Goal: Task Accomplishment & Management: Complete application form

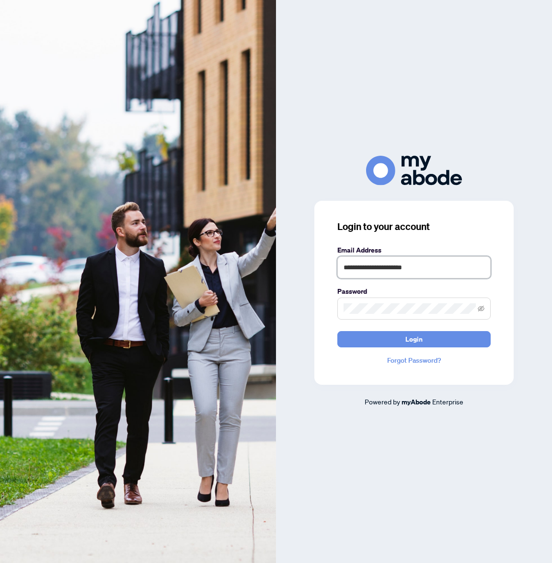
type input "**********"
click at [414, 339] on button "Login" at bounding box center [413, 339] width 153 height 16
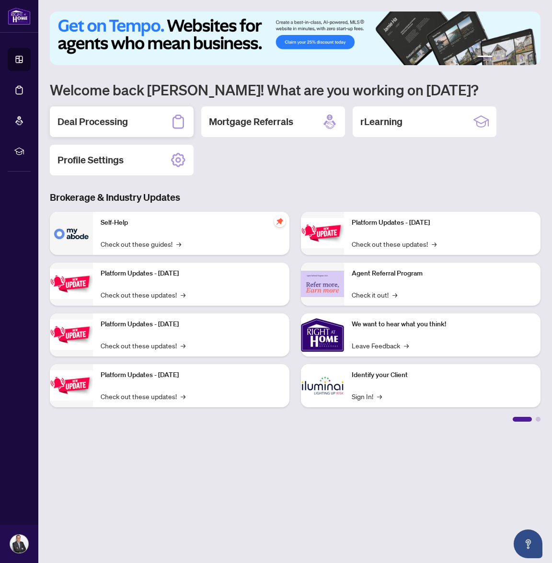
click at [109, 117] on h2 "Deal Processing" at bounding box center [92, 121] width 70 height 13
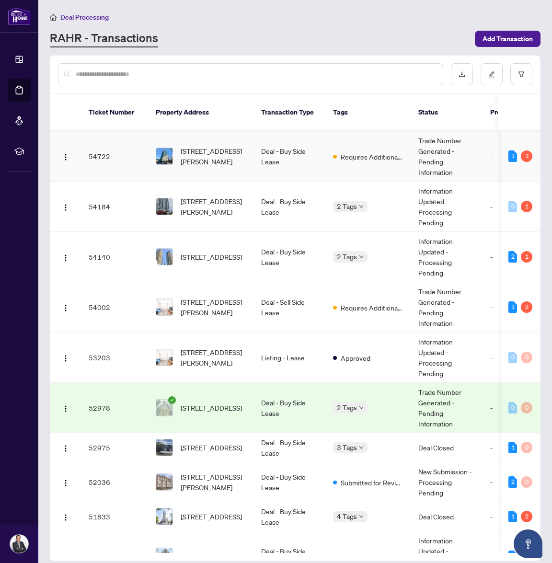
click at [259, 164] on td "Deal - Buy Side Lease" at bounding box center [289, 156] width 72 height 50
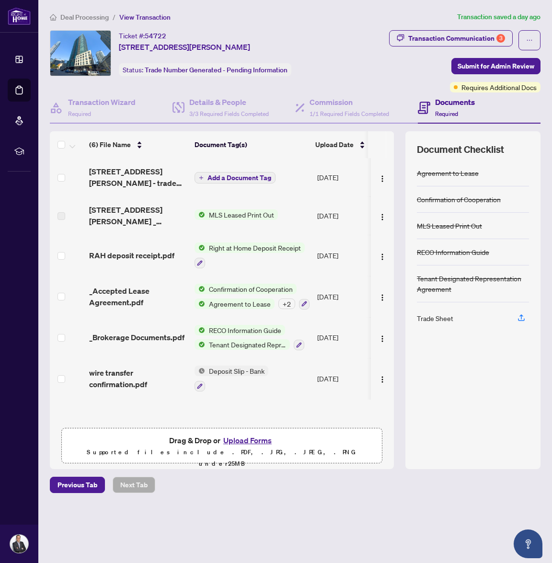
click at [224, 369] on span "Deposit Slip - Bank" at bounding box center [236, 370] width 63 height 11
click at [170, 367] on span "wire transfer confirmation.pdf" at bounding box center [138, 378] width 98 height 23
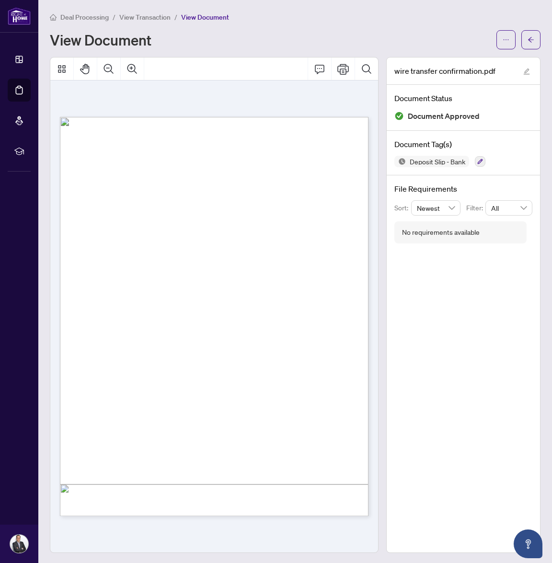
click at [148, 18] on span "View Transaction" at bounding box center [144, 17] width 51 height 9
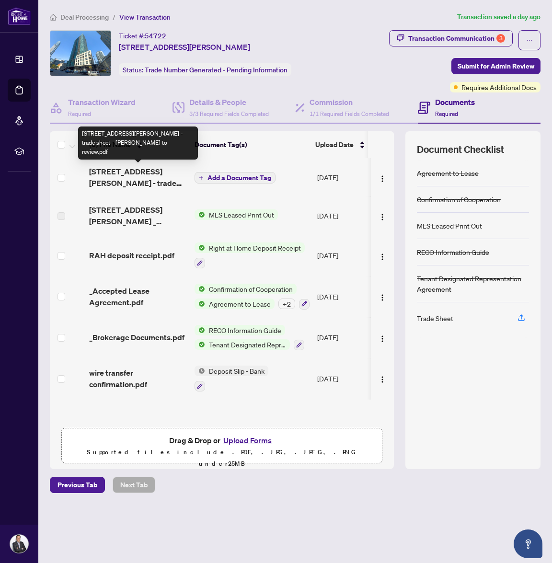
click at [170, 174] on span "[STREET_ADDRESS][PERSON_NAME] - trade sheet - [PERSON_NAME] to review.pdf" at bounding box center [138, 177] width 98 height 23
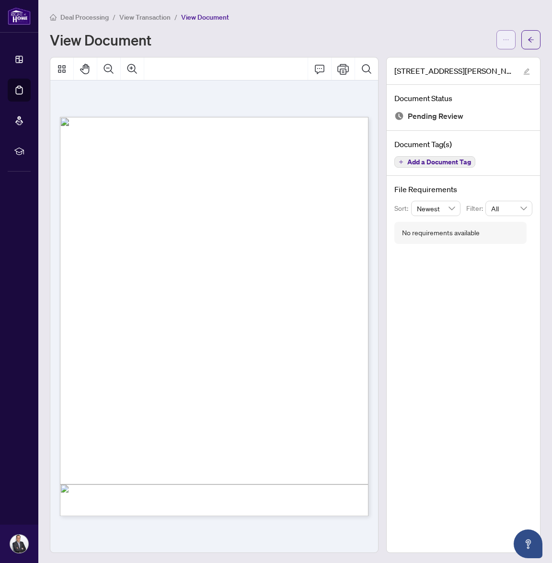
click at [511, 42] on button "button" at bounding box center [505, 39] width 19 height 19
click at [485, 59] on span "Download" at bounding box center [471, 60] width 73 height 11
click at [524, 41] on button "button" at bounding box center [530, 39] width 19 height 19
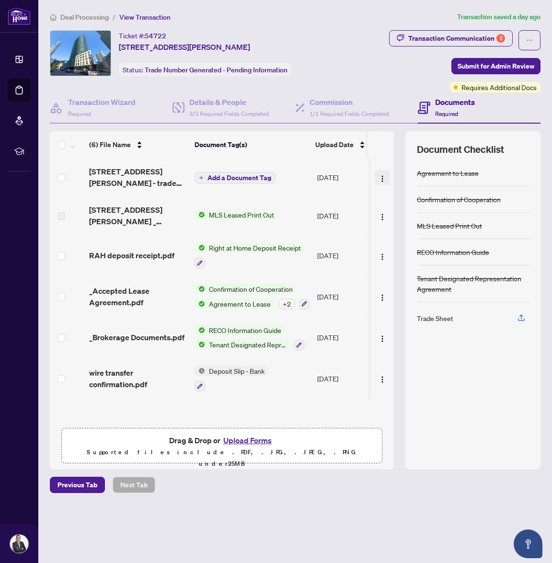
click at [379, 179] on img "button" at bounding box center [382, 179] width 8 height 8
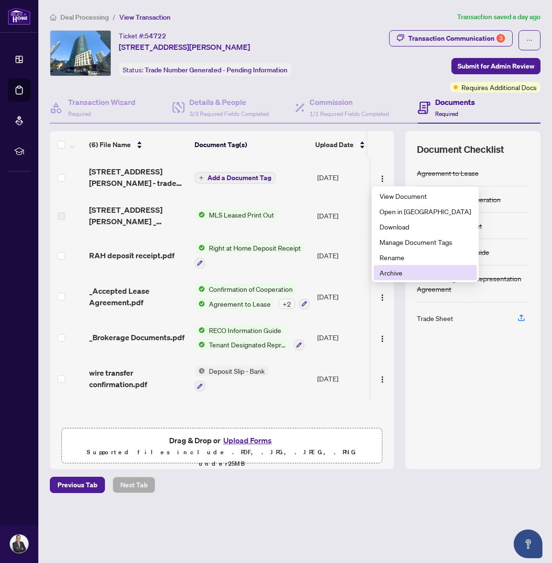
click at [405, 268] on span "Archive" at bounding box center [424, 272] width 91 height 11
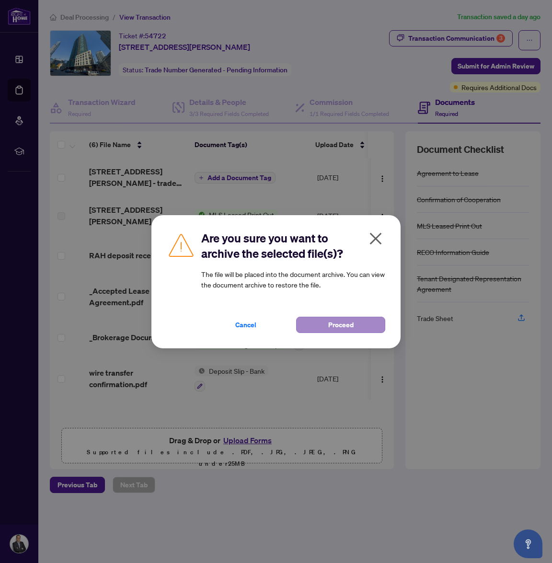
click at [360, 325] on button "Proceed" at bounding box center [340, 325] width 89 height 16
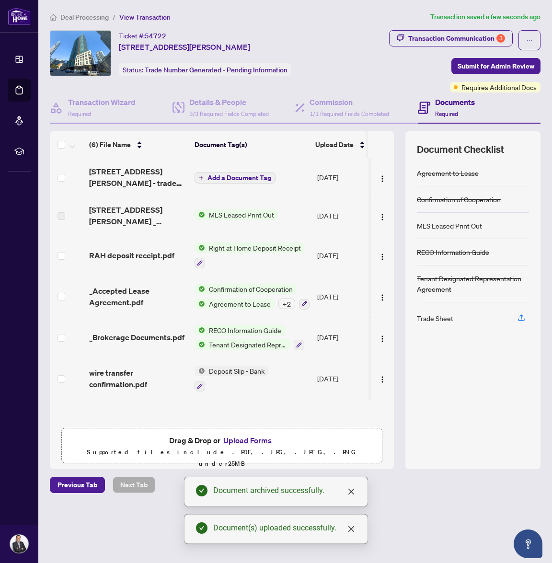
click at [249, 175] on span "Add a Document Tag" at bounding box center [239, 177] width 64 height 7
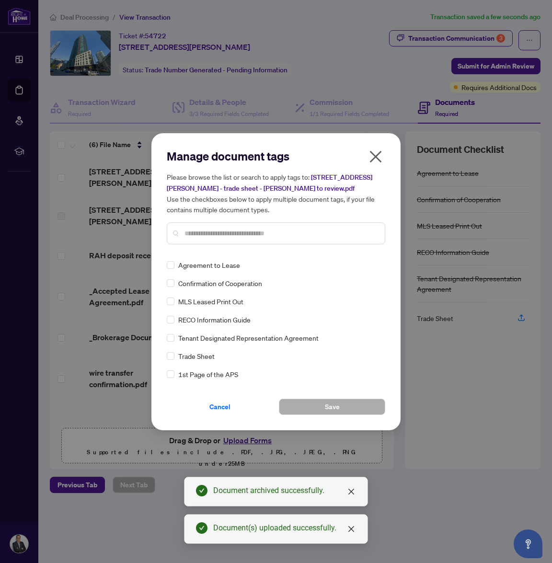
click at [247, 237] on input "text" at bounding box center [280, 233] width 192 height 11
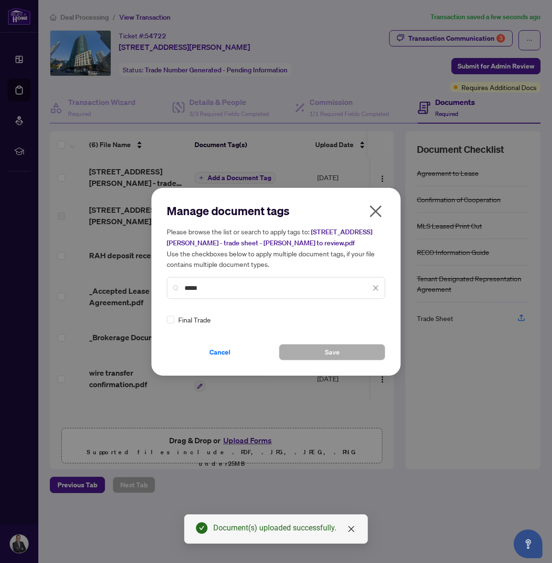
type input "*****"
click at [174, 318] on div "Final Trade" at bounding box center [273, 319] width 213 height 11
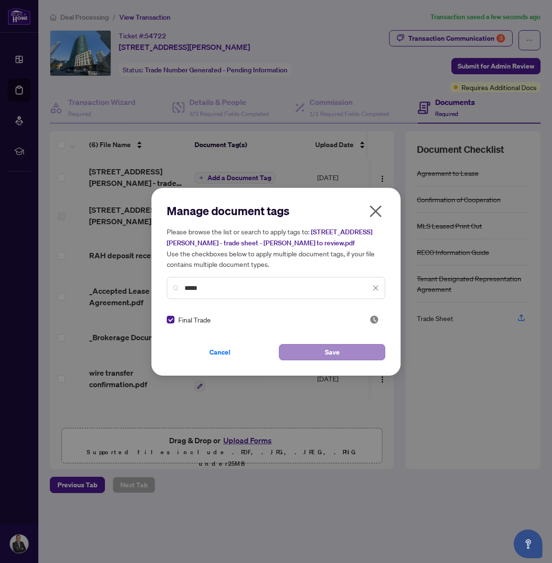
click at [304, 349] on button "Save" at bounding box center [332, 352] width 106 height 16
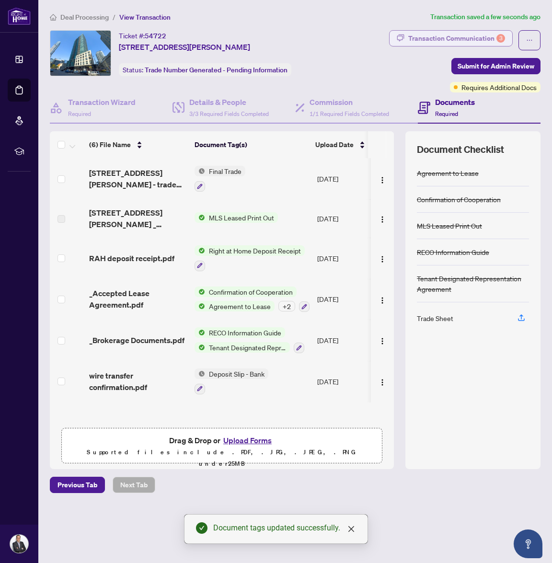
click at [463, 43] on div "Transaction Communication 3" at bounding box center [456, 38] width 97 height 15
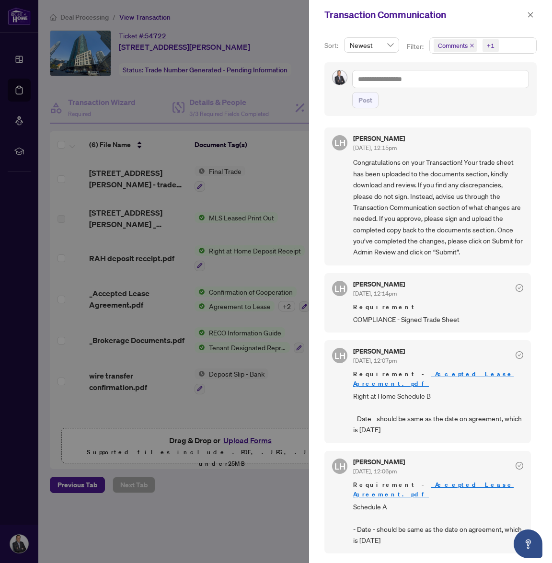
click at [294, 88] on div at bounding box center [276, 281] width 552 height 563
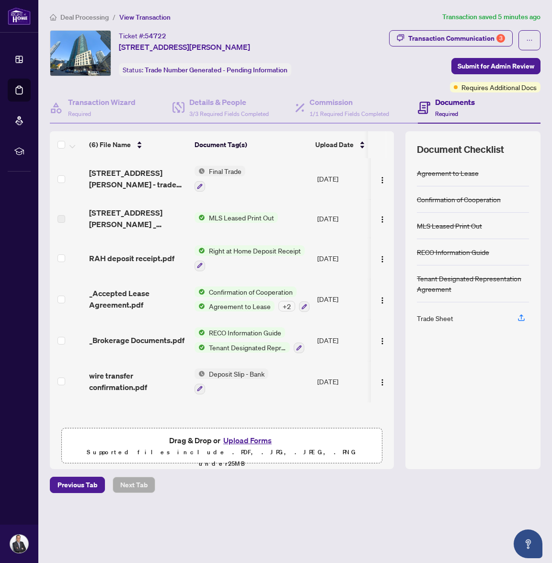
click at [145, 17] on span "View Transaction" at bounding box center [144, 17] width 51 height 9
click at [85, 15] on span "Deal Processing" at bounding box center [84, 17] width 48 height 9
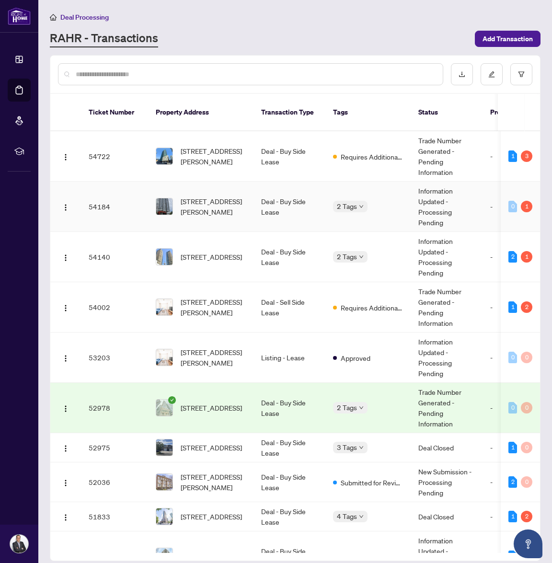
click at [240, 183] on td "[STREET_ADDRESS][PERSON_NAME]" at bounding box center [200, 206] width 105 height 50
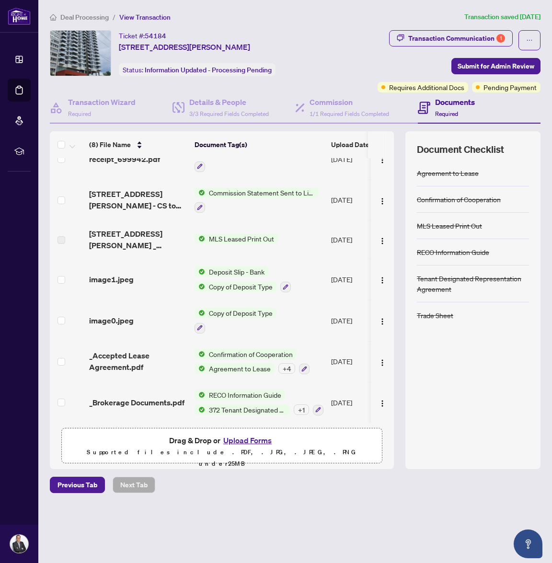
scroll to position [65, 0]
click at [461, 44] on div "Transaction Communication 1" at bounding box center [456, 38] width 97 height 15
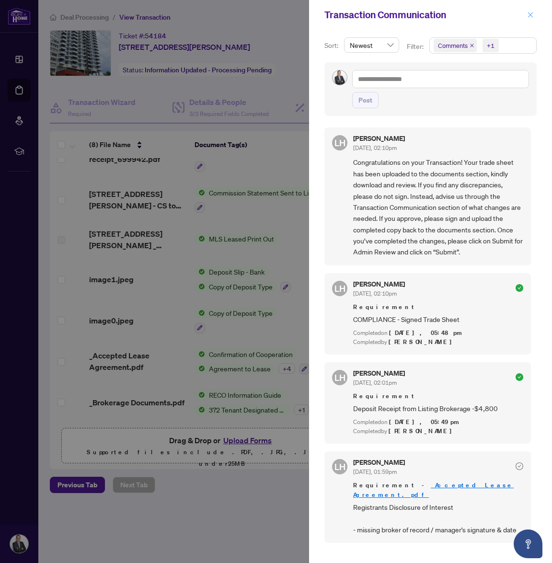
click at [533, 16] on button "button" at bounding box center [530, 14] width 12 height 11
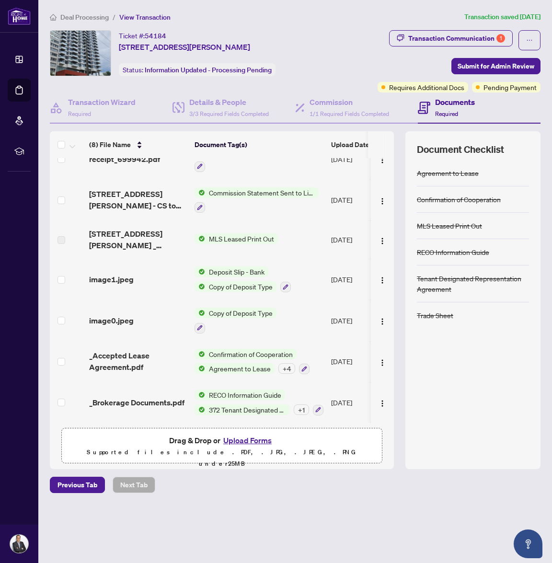
scroll to position [0, 0]
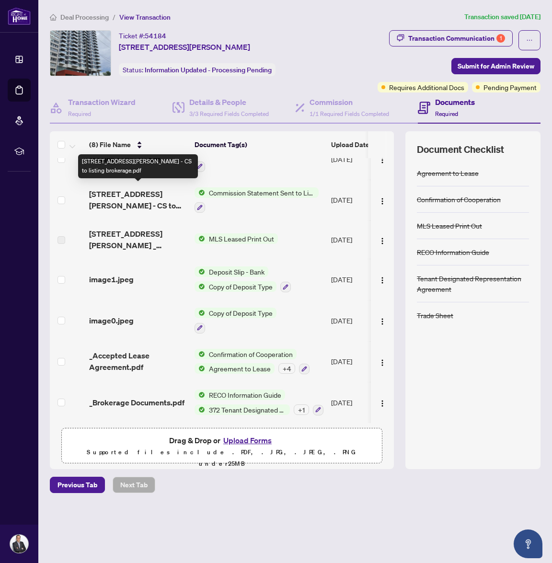
click at [132, 190] on span "[STREET_ADDRESS][PERSON_NAME] - CS to listing brokerage.pdf" at bounding box center [138, 199] width 98 height 23
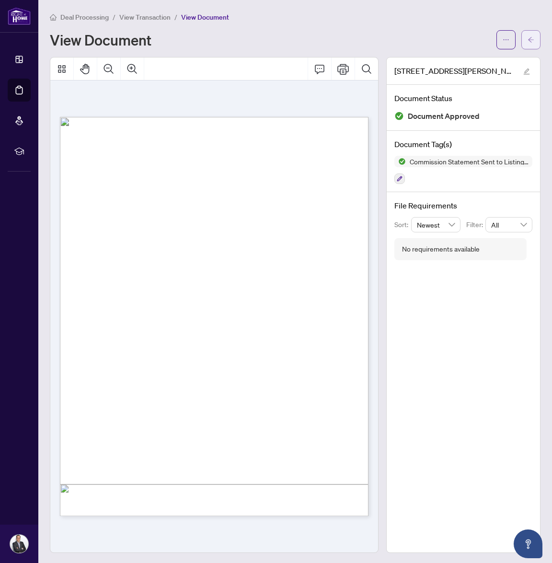
click at [523, 34] on button "button" at bounding box center [530, 39] width 19 height 19
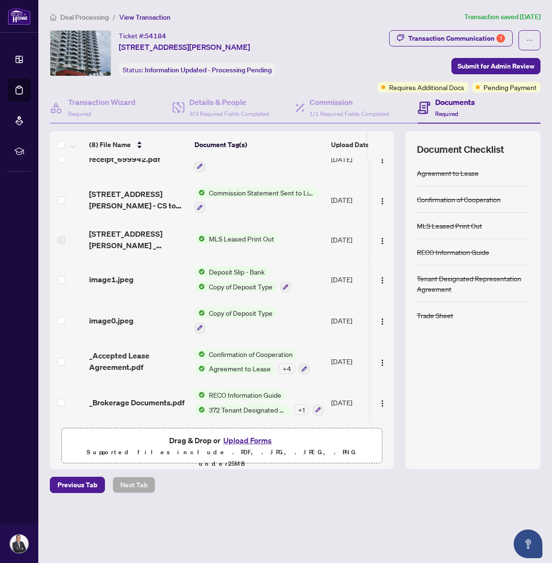
click at [283, 367] on div "+ 4" at bounding box center [286, 368] width 17 height 11
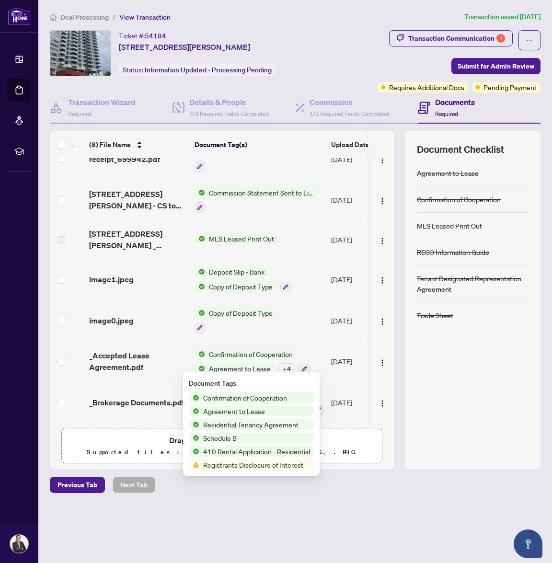
click at [283, 367] on div "+ 4" at bounding box center [286, 368] width 17 height 11
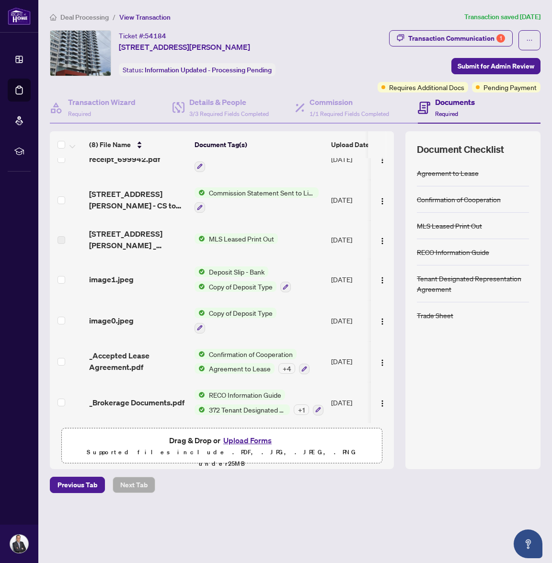
click at [122, 362] on span "_Accepted Lease Agreement.pdf" at bounding box center [138, 361] width 98 height 23
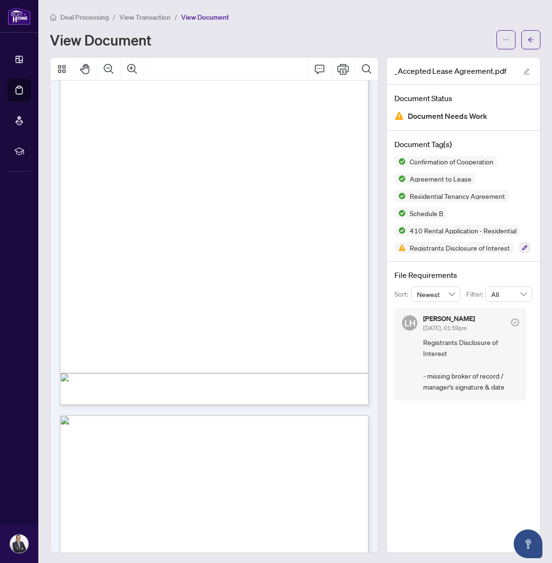
scroll to position [515, 0]
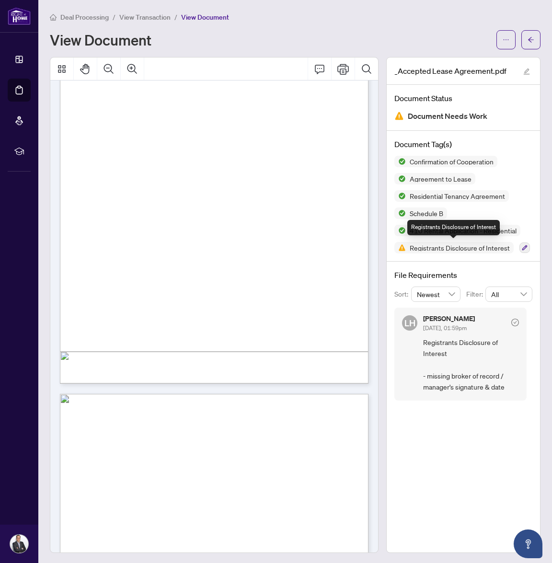
click at [479, 247] on span "Registrants Disclosure of Interest" at bounding box center [460, 247] width 108 height 7
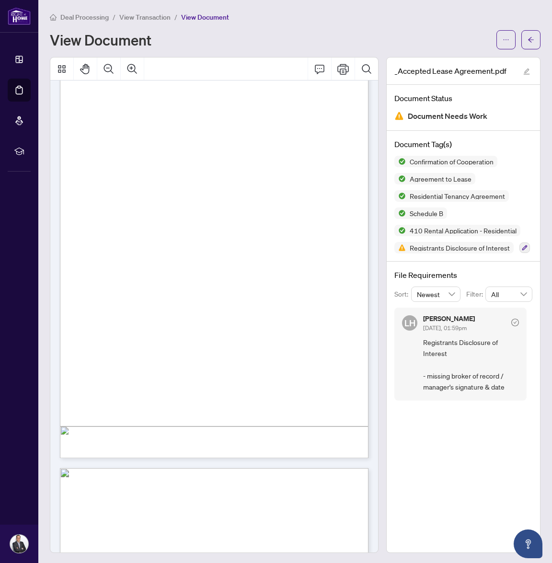
scroll to position [4528, 0]
click at [99, 16] on span "Deal Processing" at bounding box center [84, 17] width 48 height 9
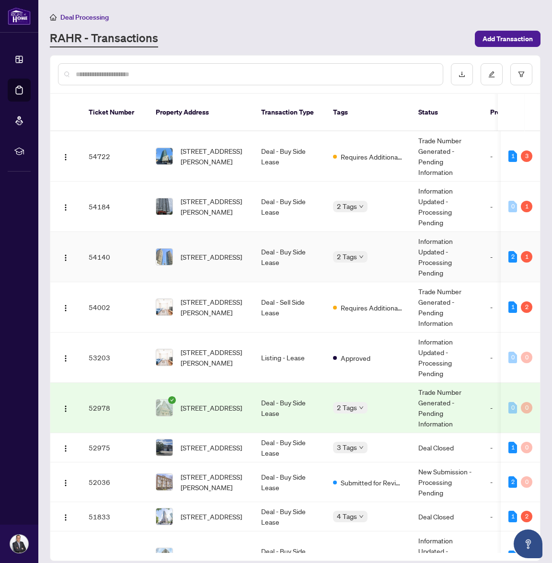
click at [229, 264] on td "[STREET_ADDRESS]" at bounding box center [200, 257] width 105 height 50
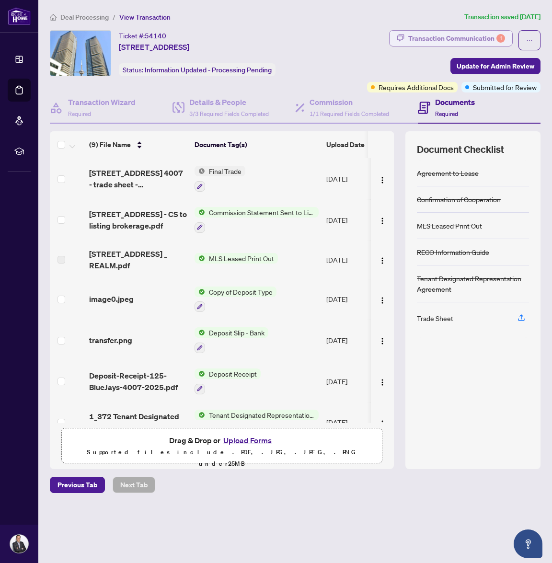
click at [461, 42] on div "Transaction Communication 1" at bounding box center [456, 38] width 97 height 15
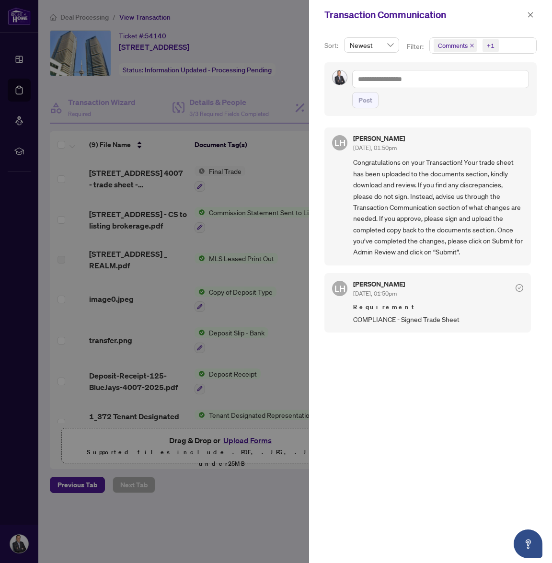
click at [271, 247] on div at bounding box center [276, 281] width 552 height 563
click at [274, 240] on div at bounding box center [276, 281] width 552 height 563
click at [533, 17] on button "button" at bounding box center [530, 14] width 12 height 11
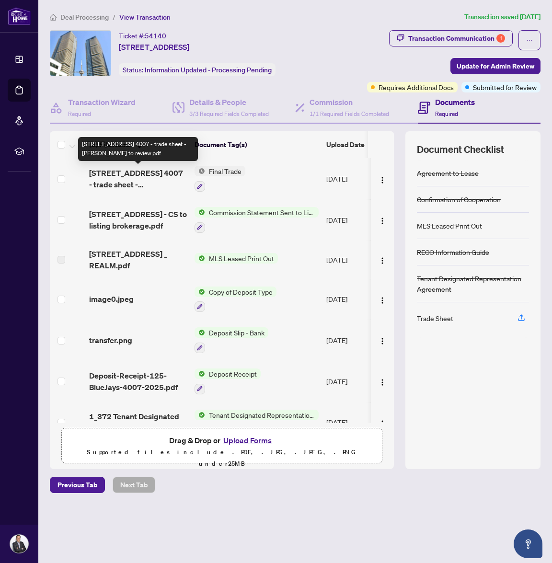
click at [145, 171] on span "[STREET_ADDRESS] 4007 - trade sheet - [PERSON_NAME] to review.pdf" at bounding box center [138, 178] width 98 height 23
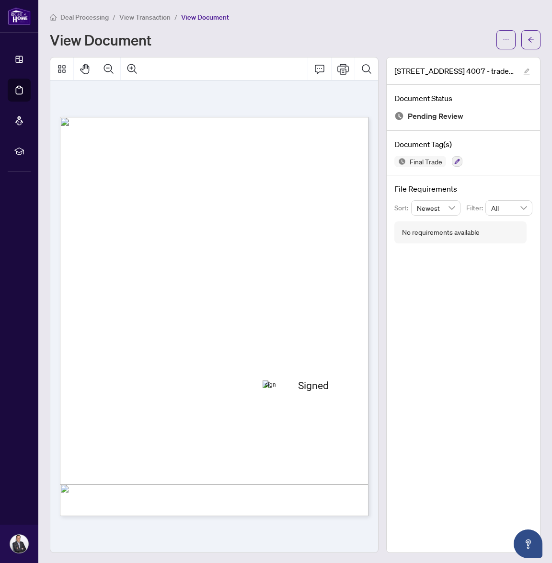
click at [154, 19] on span "View Transaction" at bounding box center [144, 17] width 51 height 9
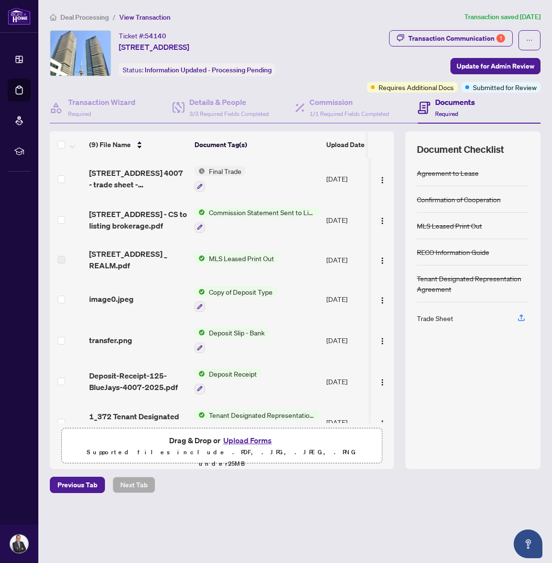
click at [96, 16] on span "Deal Processing" at bounding box center [84, 17] width 48 height 9
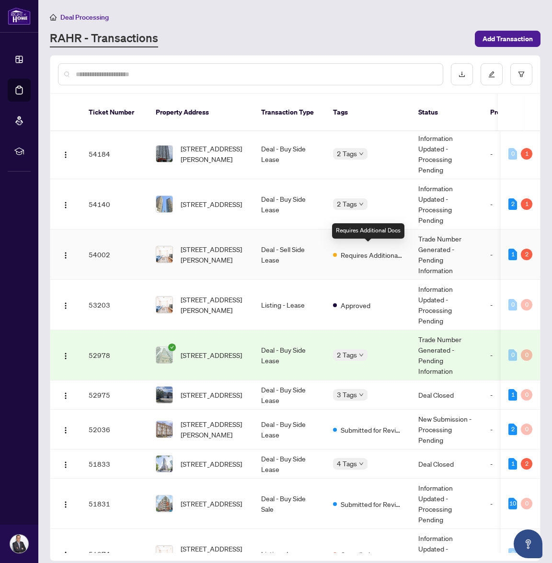
scroll to position [55, 0]
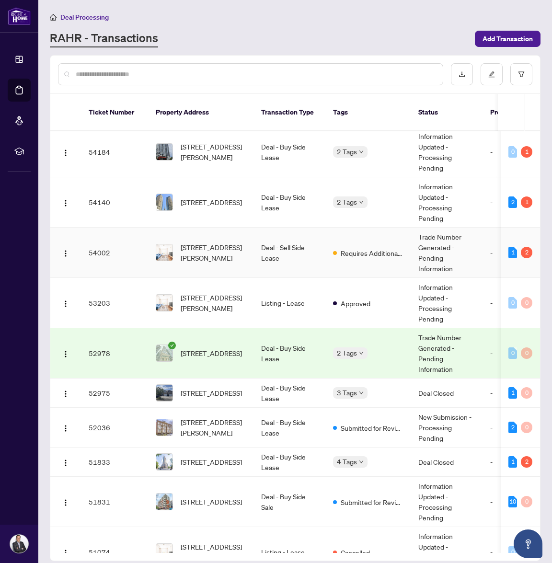
click at [259, 233] on td "Deal - Sell Side Lease" at bounding box center [289, 252] width 72 height 50
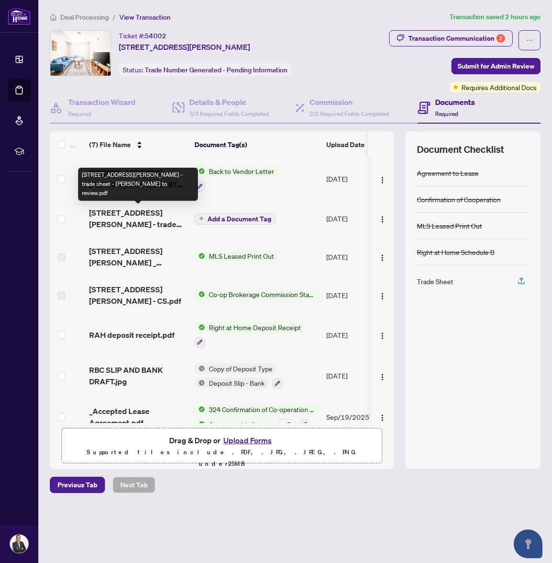
click at [159, 214] on span "[STREET_ADDRESS][PERSON_NAME] - trade sheet - [PERSON_NAME] to review.pdf" at bounding box center [138, 218] width 98 height 23
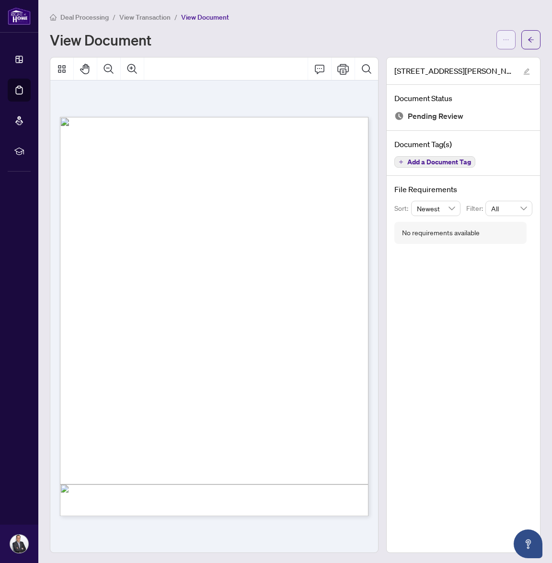
click at [505, 39] on icon "ellipsis" at bounding box center [505, 39] width 7 height 7
click at [474, 64] on span "Download" at bounding box center [471, 60] width 73 height 11
click at [504, 41] on icon "ellipsis" at bounding box center [505, 39] width 7 height 7
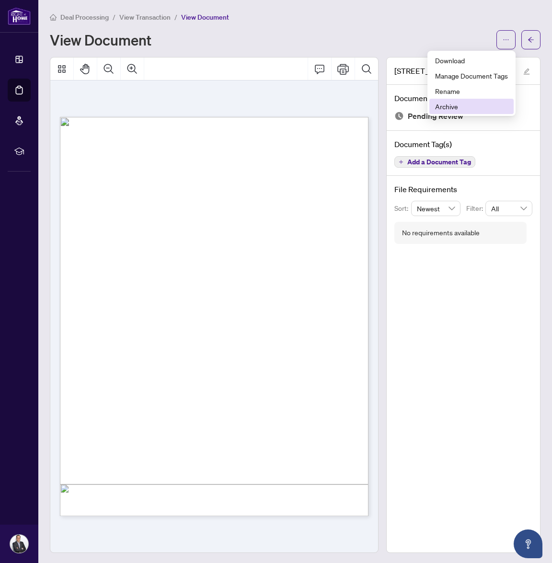
click at [478, 101] on li "Archive" at bounding box center [471, 106] width 84 height 15
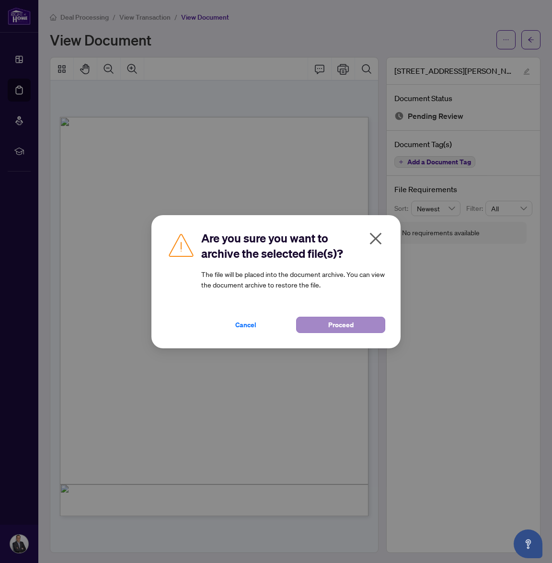
click at [340, 327] on span "Proceed" at bounding box center [340, 324] width 25 height 15
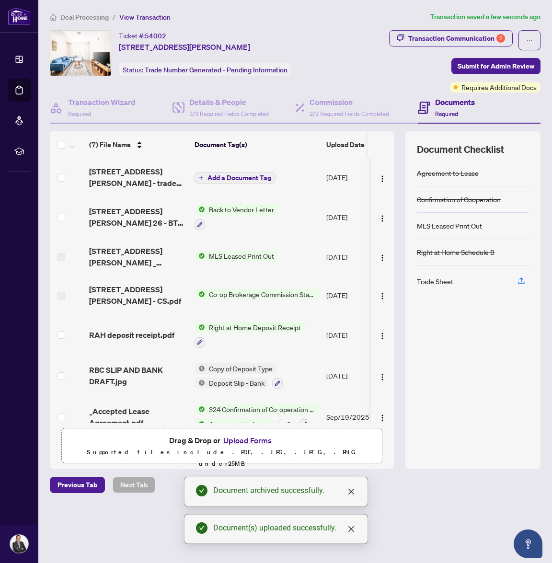
click at [226, 175] on span "Add a Document Tag" at bounding box center [239, 177] width 64 height 7
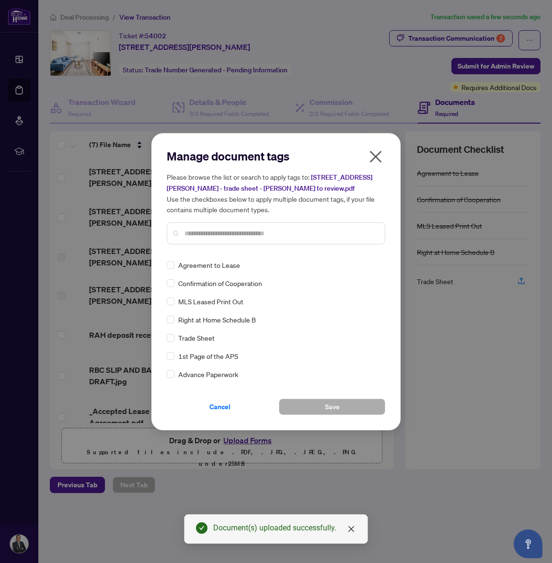
click at [238, 232] on input "text" at bounding box center [280, 233] width 192 height 11
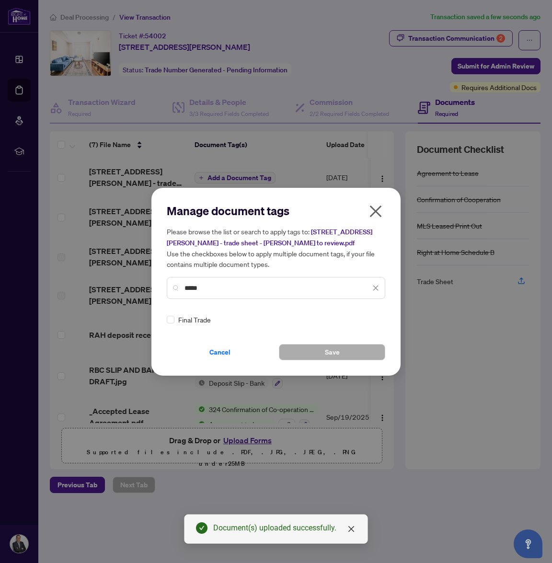
type input "*****"
click at [175, 318] on div "Final Trade" at bounding box center [273, 319] width 213 height 11
click at [173, 318] on span at bounding box center [171, 320] width 8 height 8
click at [320, 358] on button "Save" at bounding box center [332, 352] width 106 height 16
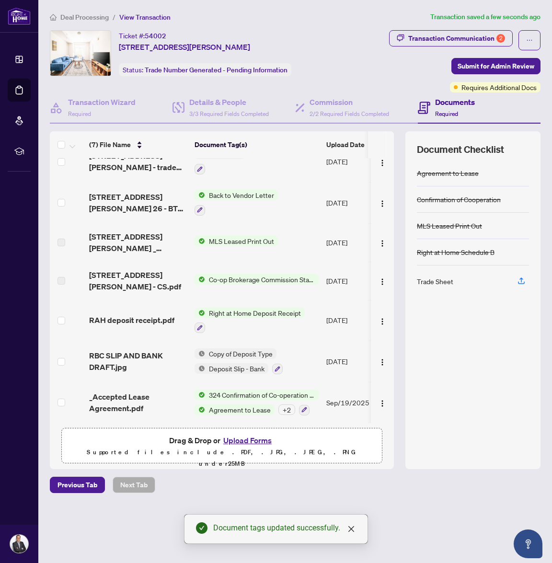
scroll to position [19, 0]
click at [476, 41] on div "Transaction Communication 2" at bounding box center [456, 38] width 97 height 15
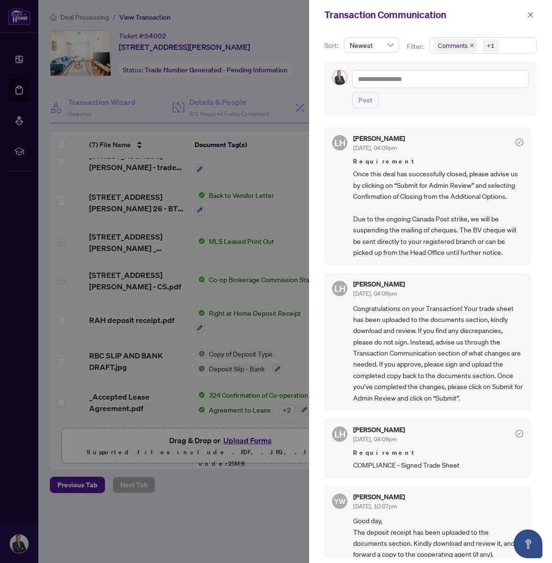
scroll to position [0, 0]
click at [530, 11] on icon "close" at bounding box center [530, 14] width 7 height 7
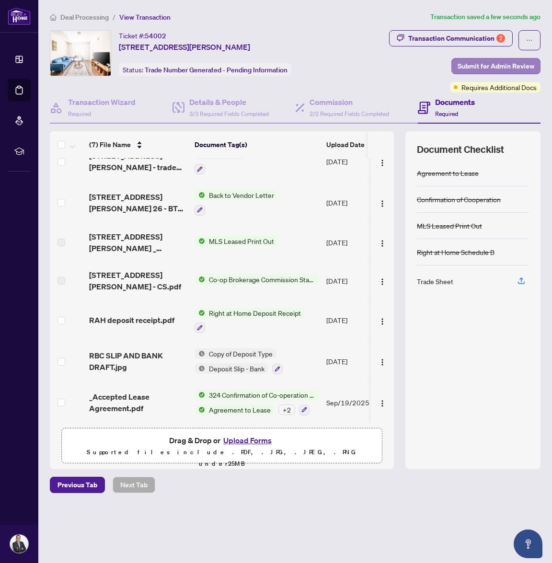
click at [488, 64] on span "Submit for Admin Review" at bounding box center [495, 65] width 77 height 15
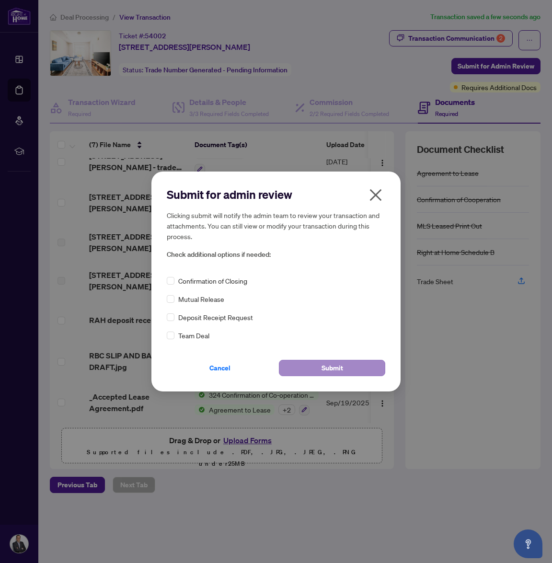
click at [313, 367] on button "Submit" at bounding box center [332, 368] width 106 height 16
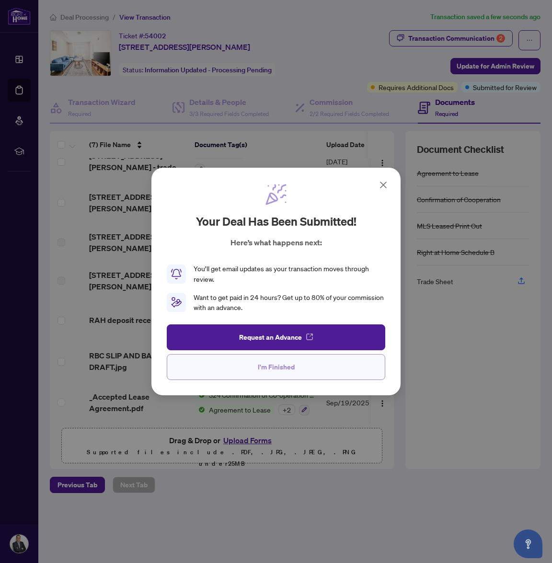
click at [272, 370] on span "I'm Finished" at bounding box center [276, 366] width 37 height 15
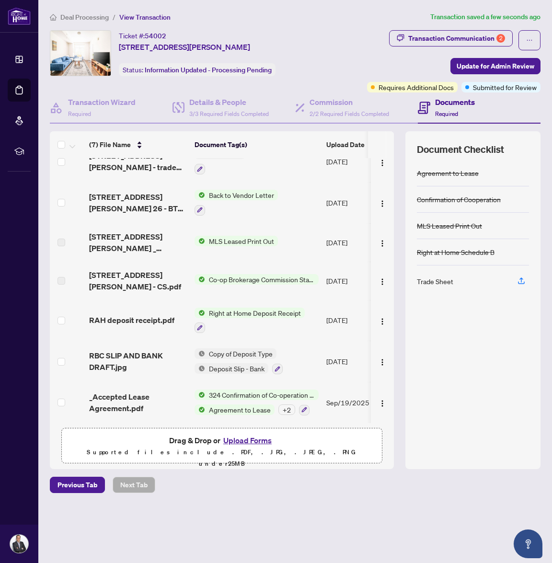
click at [88, 15] on span "Deal Processing" at bounding box center [84, 17] width 48 height 9
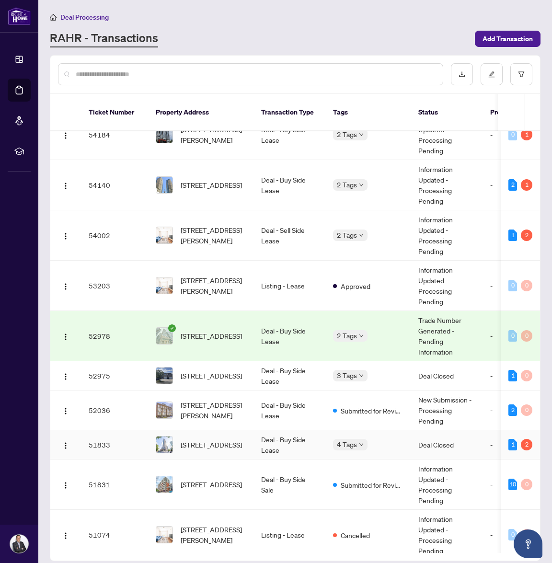
scroll to position [72, 0]
click at [256, 446] on td "Deal - Buy Side Lease" at bounding box center [289, 444] width 72 height 29
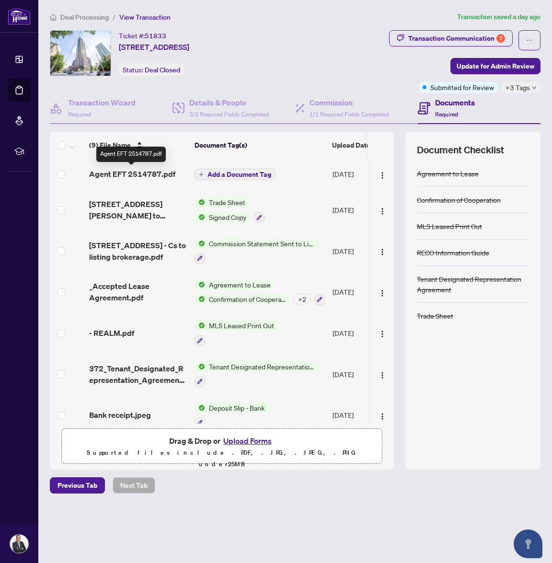
click at [139, 174] on span "Agent EFT 2514787.pdf" at bounding box center [132, 173] width 86 height 11
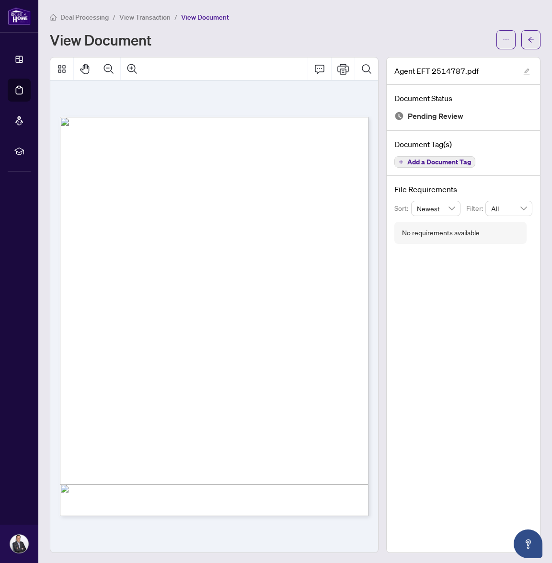
click at [163, 16] on span "View Transaction" at bounding box center [144, 17] width 51 height 9
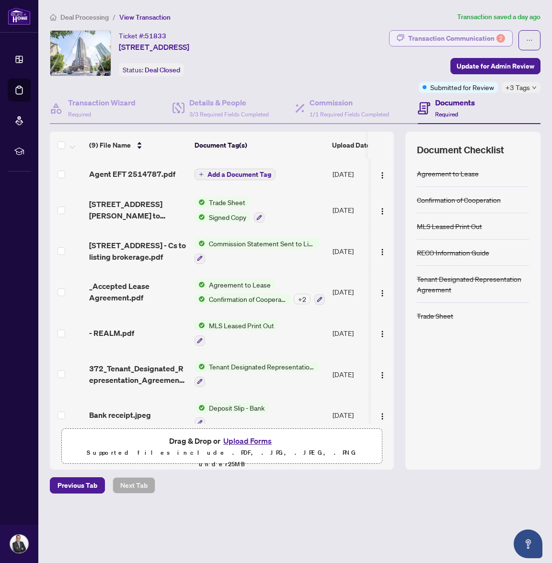
click at [460, 42] on div "Transaction Communication 2" at bounding box center [456, 38] width 97 height 15
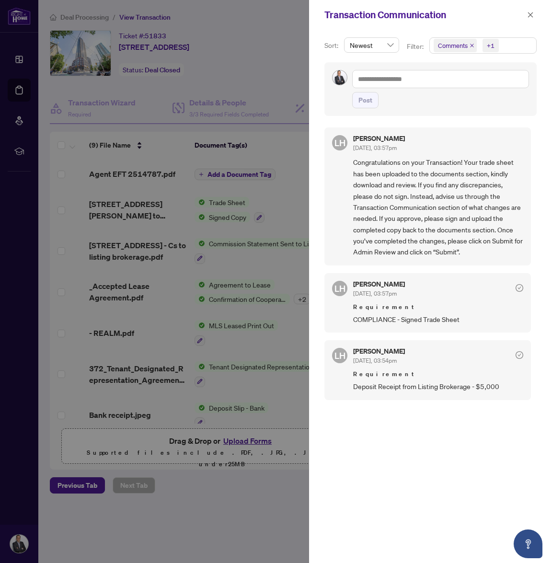
click at [265, 158] on div at bounding box center [276, 281] width 552 height 563
click at [249, 136] on div at bounding box center [276, 281] width 552 height 563
click at [94, 18] on div at bounding box center [276, 281] width 552 height 563
click at [88, 17] on div at bounding box center [276, 281] width 552 height 563
click at [532, 17] on icon "close" at bounding box center [530, 14] width 5 height 5
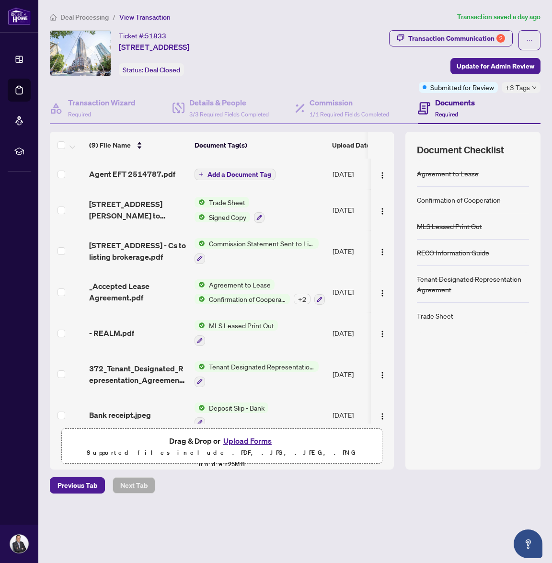
click at [90, 15] on span "Deal Processing" at bounding box center [84, 17] width 48 height 9
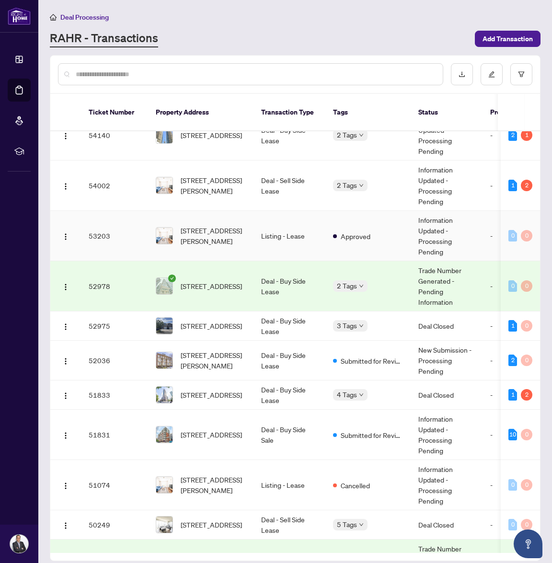
scroll to position [122, 0]
click at [247, 387] on td "[STREET_ADDRESS]" at bounding box center [200, 394] width 105 height 29
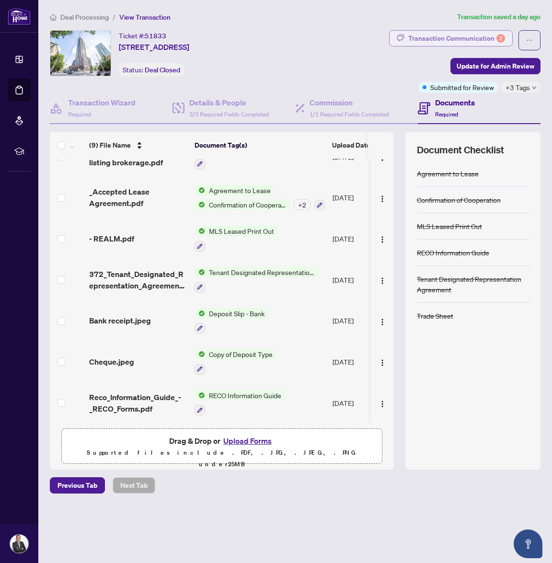
click at [477, 34] on div "Transaction Communication 2" at bounding box center [456, 38] width 97 height 15
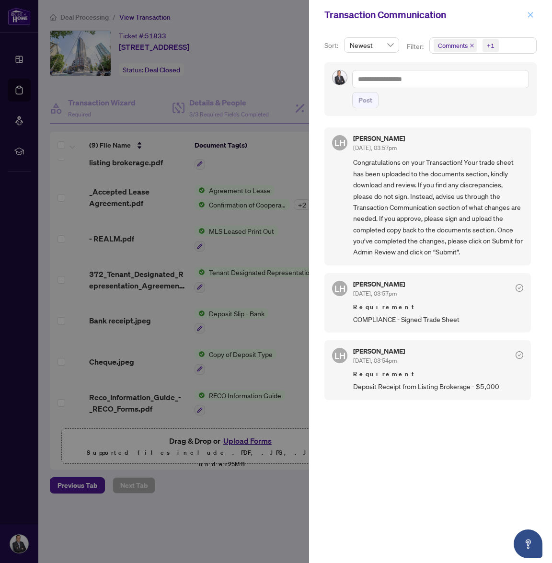
click at [528, 17] on icon "close" at bounding box center [530, 14] width 5 height 5
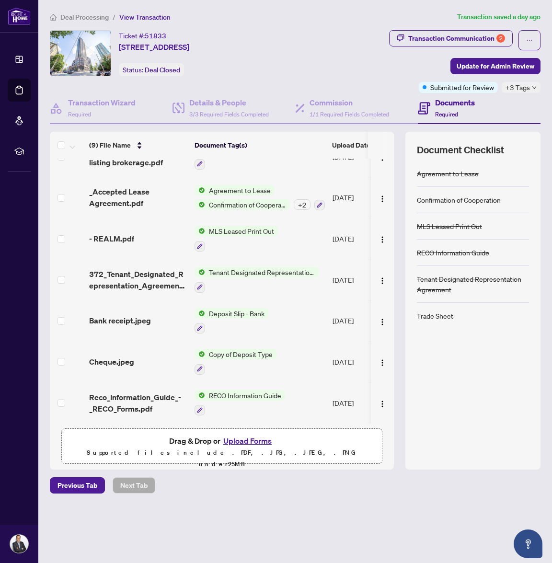
click at [76, 19] on span "Deal Processing" at bounding box center [84, 17] width 48 height 9
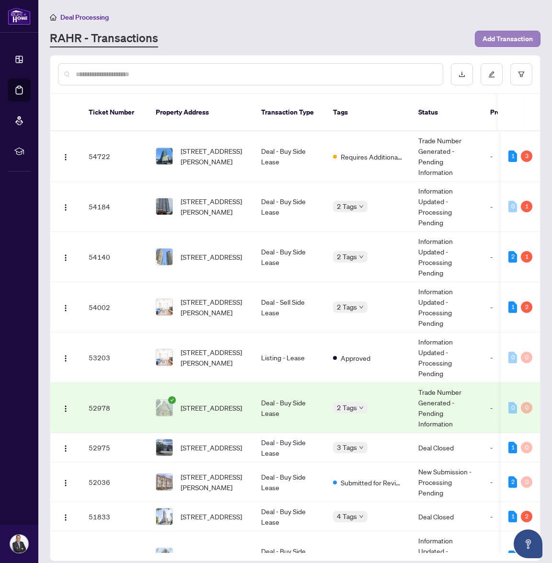
click at [501, 42] on span "Add Transaction" at bounding box center [507, 38] width 50 height 15
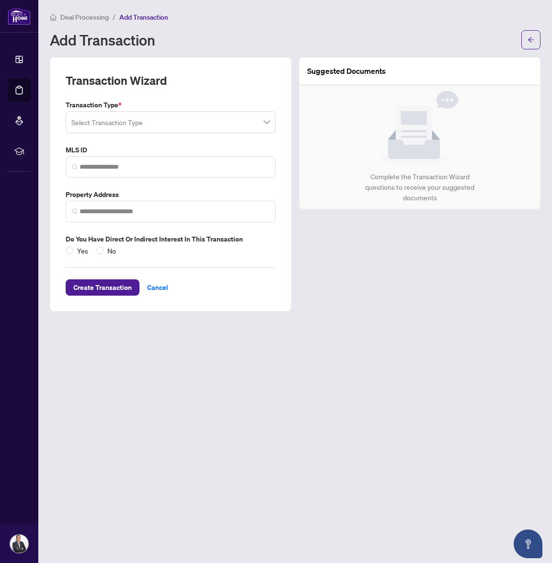
click at [143, 121] on input "search" at bounding box center [166, 123] width 190 height 21
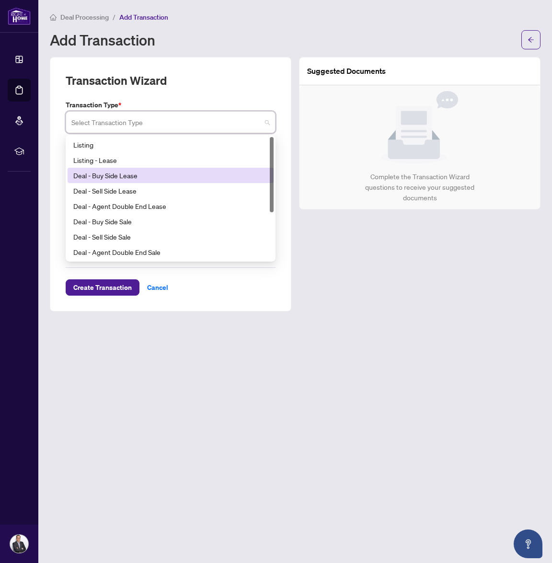
click at [131, 172] on div "Deal - Buy Side Lease" at bounding box center [170, 175] width 194 height 11
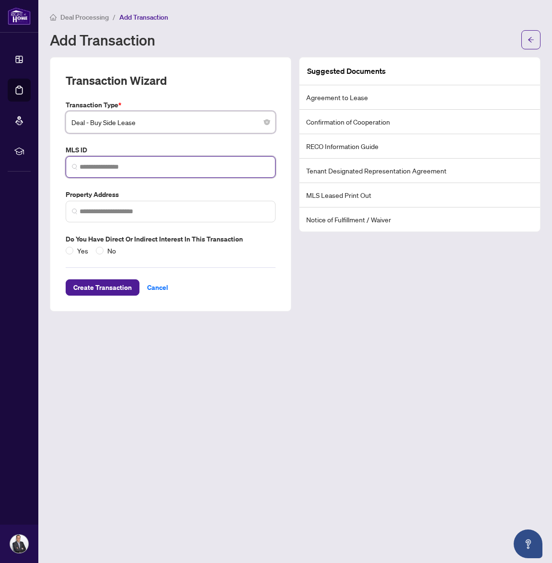
click at [122, 169] on input "search" at bounding box center [174, 167] width 190 height 10
paste input "*********"
type input "*********"
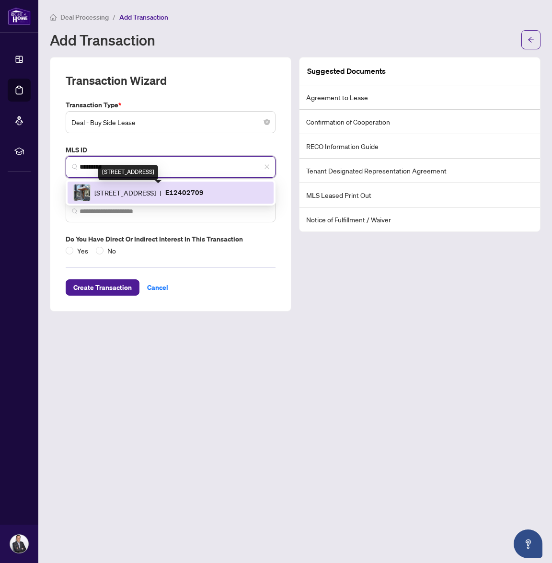
click at [156, 196] on span "[STREET_ADDRESS]" at bounding box center [124, 192] width 61 height 11
type input "**********"
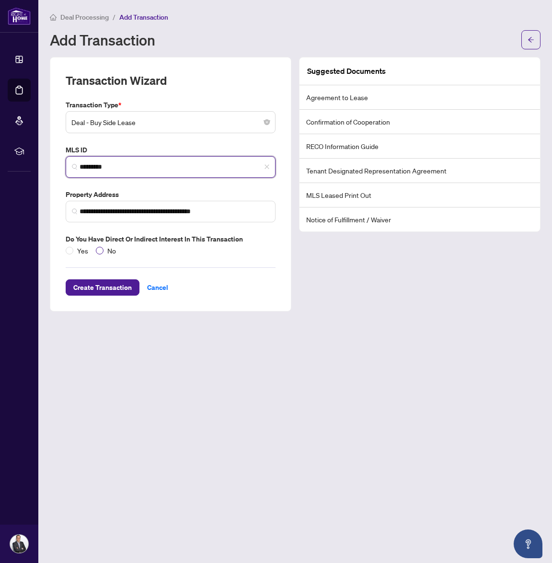
type input "*********"
click at [112, 249] on span "No" at bounding box center [111, 250] width 16 height 11
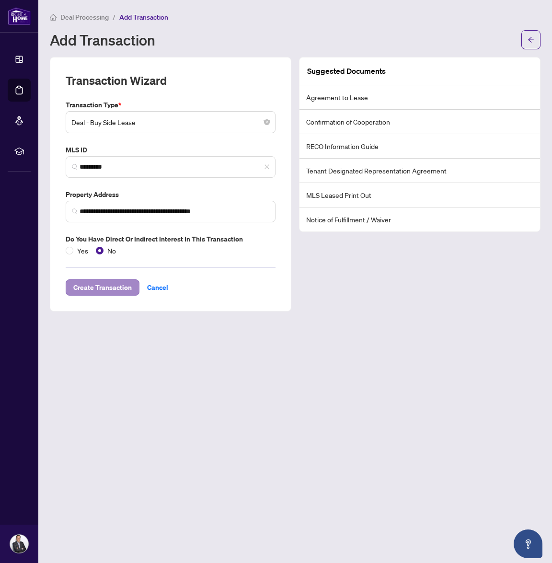
click at [110, 285] on span "Create Transaction" at bounding box center [102, 287] width 58 height 15
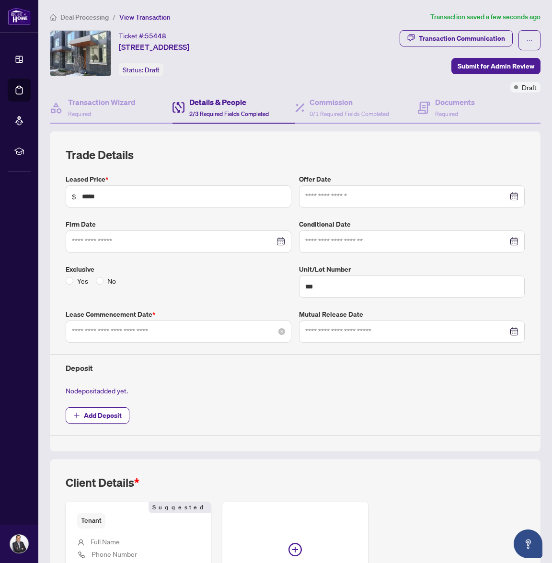
type input "**********"
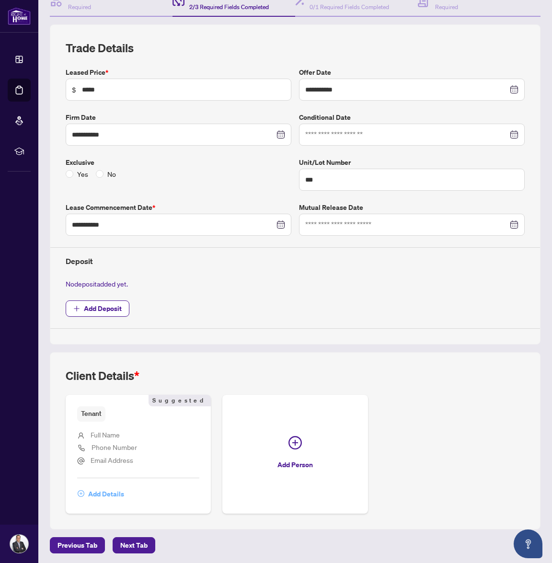
scroll to position [106, 0]
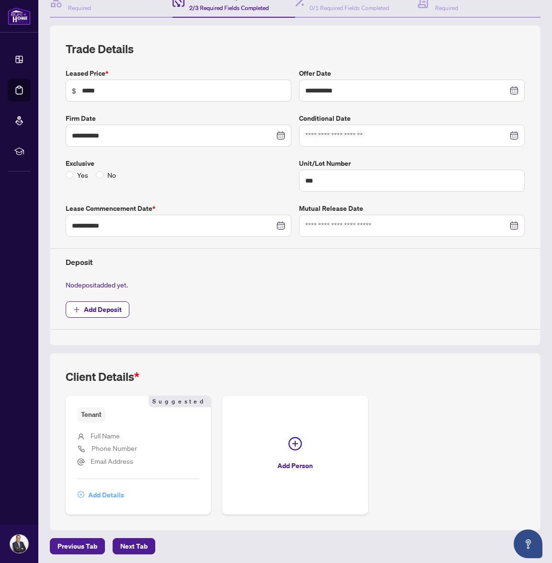
click at [102, 489] on span "Add Details" at bounding box center [106, 494] width 36 height 15
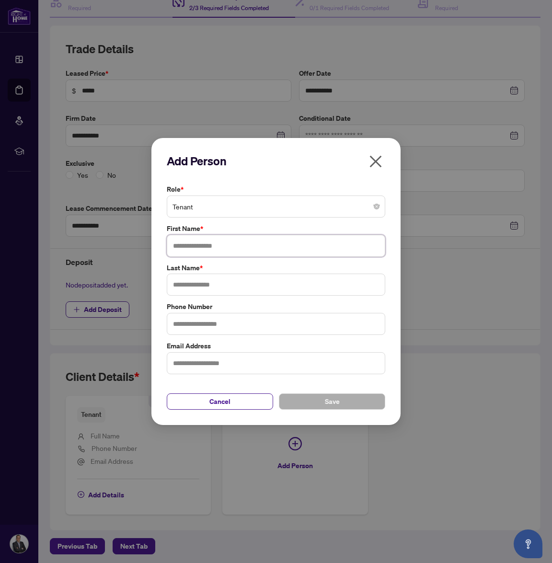
click at [211, 243] on input "text" at bounding box center [276, 246] width 218 height 22
type input "*********"
type input "**********"
click at [326, 405] on span "Save" at bounding box center [332, 401] width 15 height 15
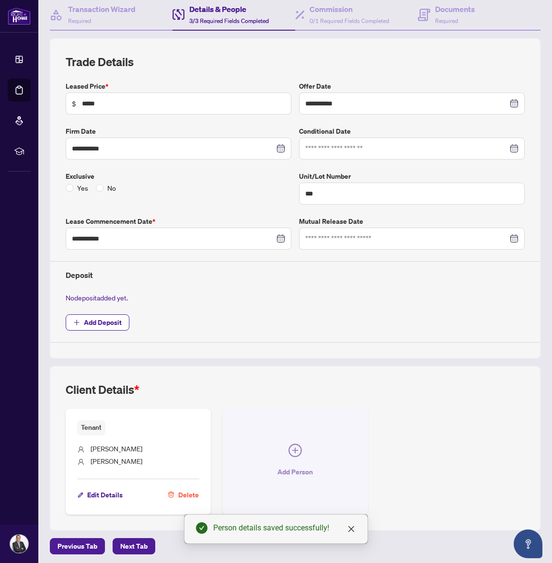
scroll to position [0, 0]
click at [285, 456] on button "Add Person" at bounding box center [294, 460] width 145 height 105
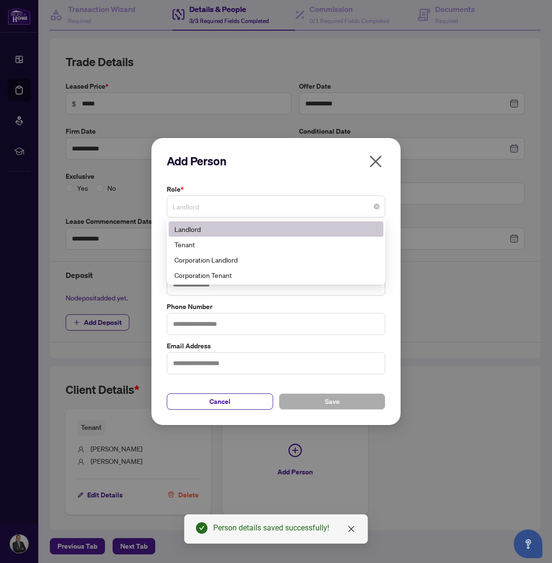
click at [250, 211] on span "Landlord" at bounding box center [275, 206] width 207 height 18
click at [234, 240] on div "Tenant" at bounding box center [275, 244] width 203 height 11
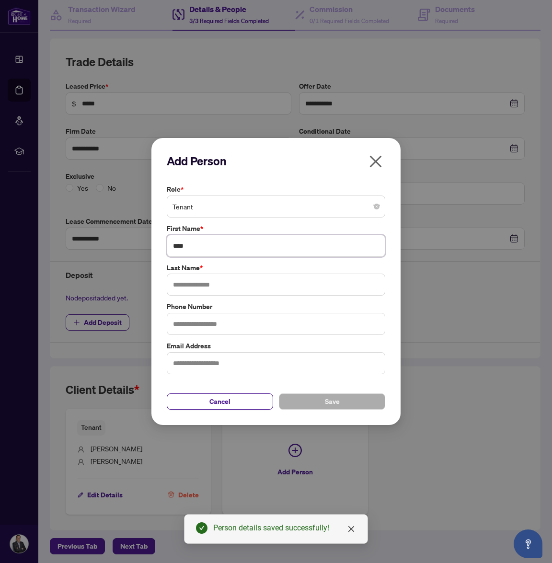
type input "****"
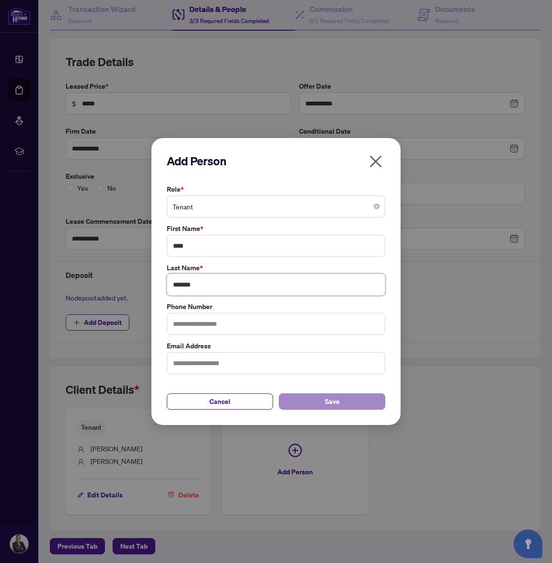
type input "*******"
click at [314, 400] on button "Save" at bounding box center [332, 401] width 106 height 16
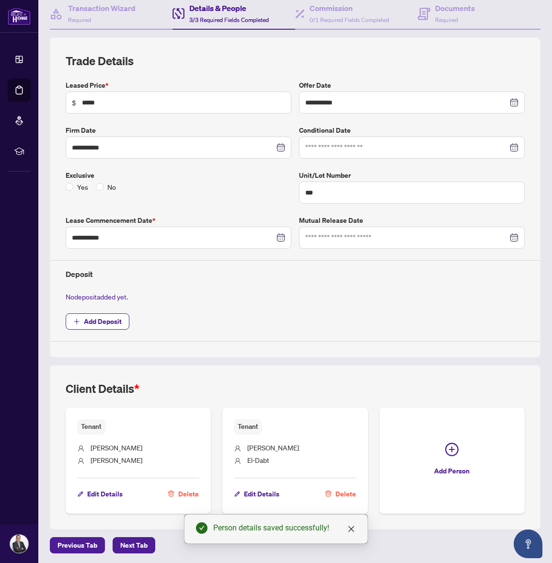
scroll to position [93, 0]
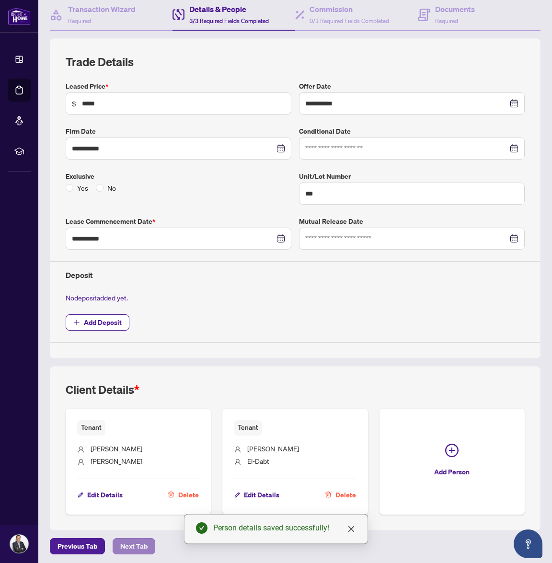
click at [137, 541] on span "Next Tab" at bounding box center [133, 545] width 27 height 15
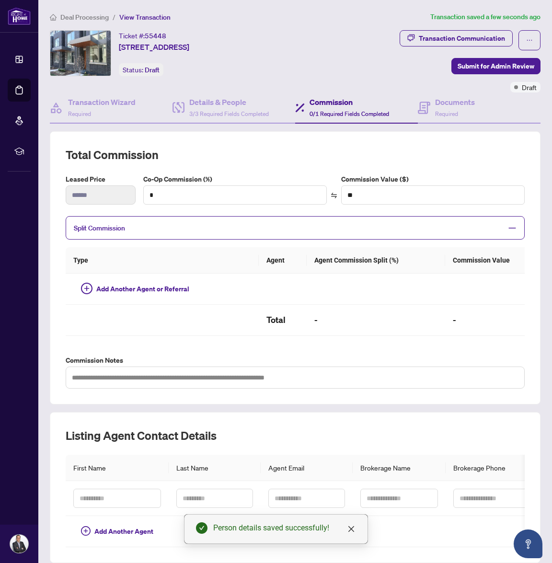
type textarea "**********"
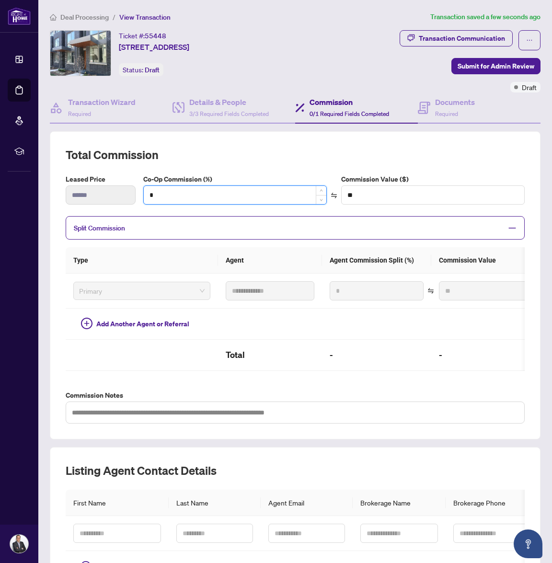
click at [258, 197] on input "*" at bounding box center [235, 195] width 182 height 18
type input "*"
type input "******"
type input "**"
type input "******"
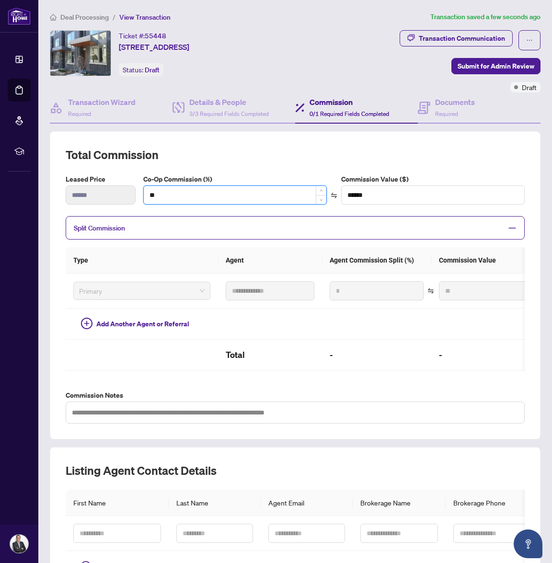
type input "**"
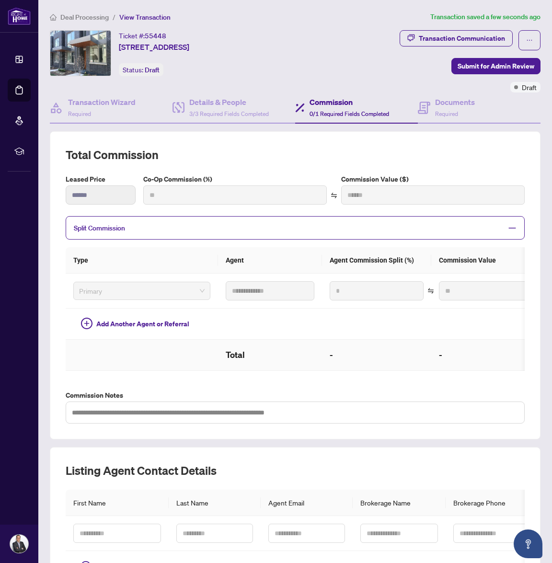
type input "***"
type input "******"
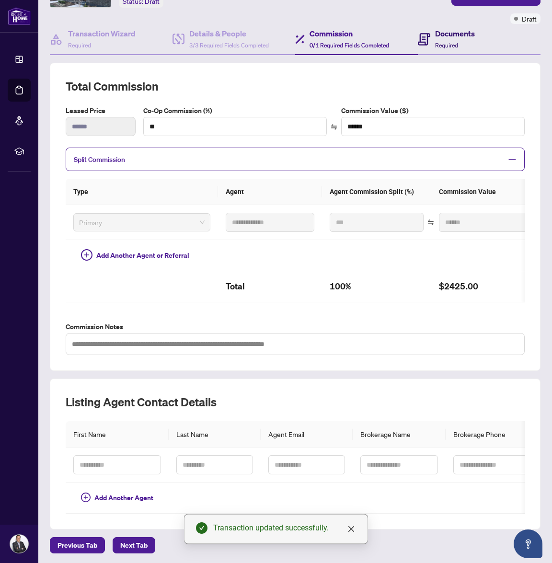
click at [447, 42] on span "Required" at bounding box center [446, 45] width 23 height 7
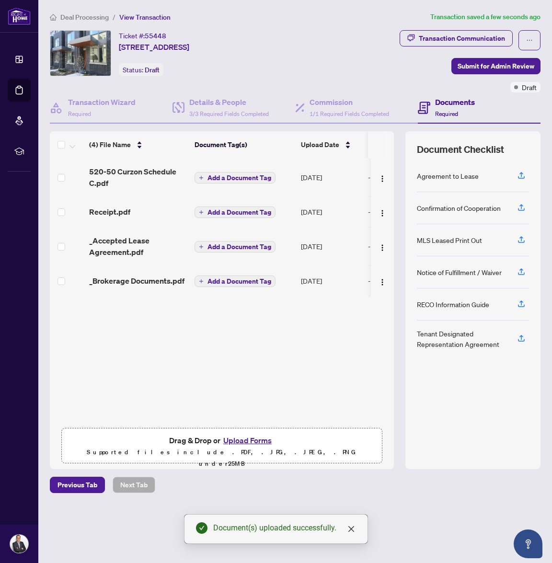
click at [249, 283] on span "Add a Document Tag" at bounding box center [239, 281] width 64 height 7
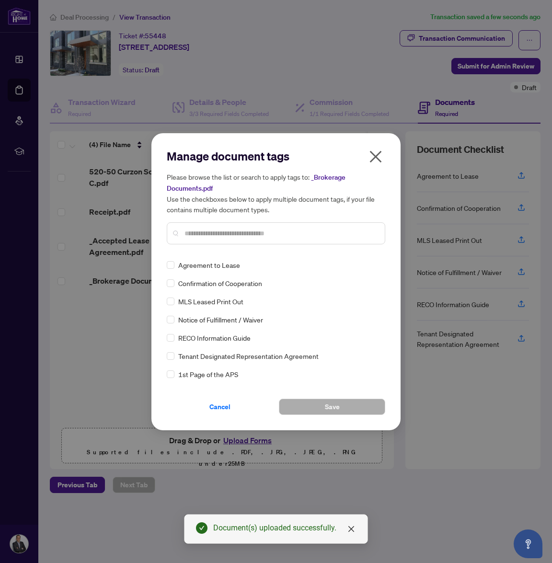
click at [239, 236] on input "text" at bounding box center [280, 233] width 192 height 11
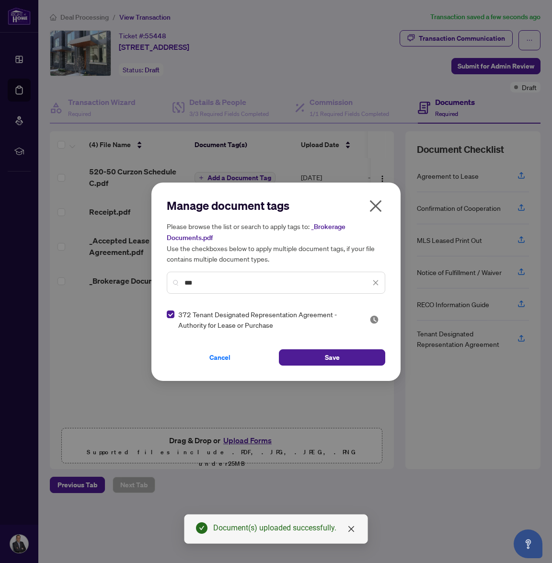
click at [211, 282] on input "***" at bounding box center [277, 282] width 186 height 11
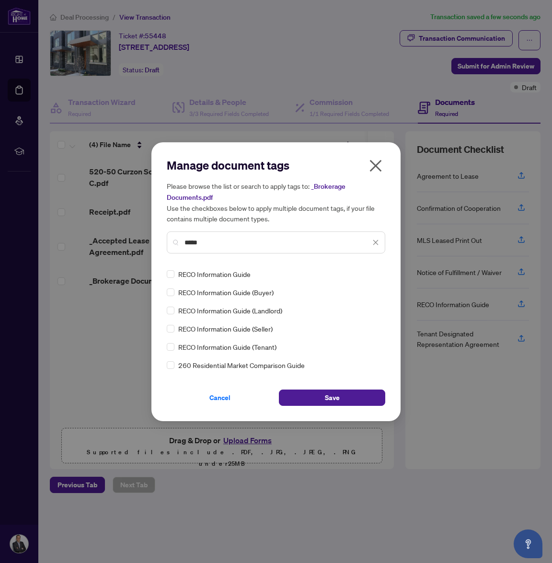
type input "*****"
click at [339, 395] on span "Save" at bounding box center [332, 397] width 15 height 15
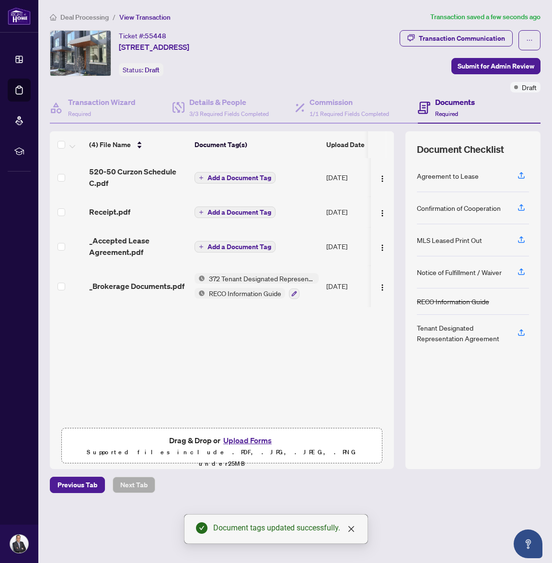
click at [221, 244] on span "Add a Document Tag" at bounding box center [239, 246] width 64 height 7
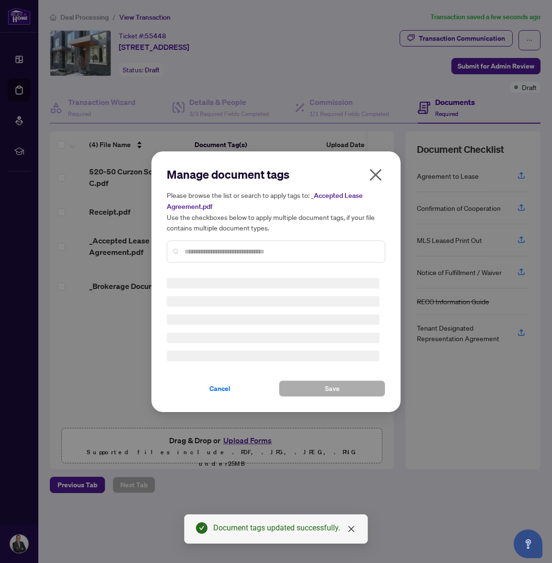
click at [209, 248] on input "text" at bounding box center [280, 251] width 192 height 11
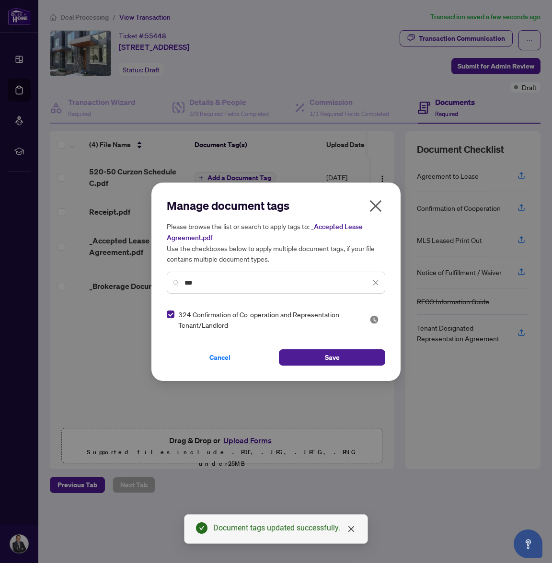
click at [209, 283] on input "***" at bounding box center [277, 282] width 186 height 11
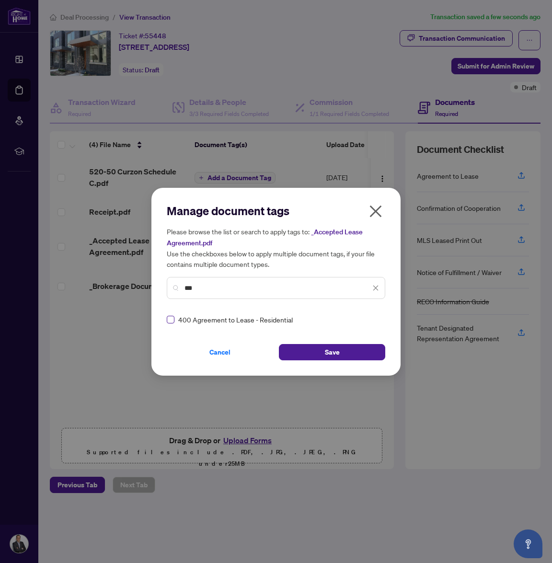
click at [173, 318] on span at bounding box center [171, 320] width 8 height 8
click at [218, 293] on div "***" at bounding box center [276, 288] width 218 height 22
click at [220, 291] on input "***" at bounding box center [277, 288] width 186 height 11
click at [294, 288] on input "***" at bounding box center [277, 288] width 186 height 11
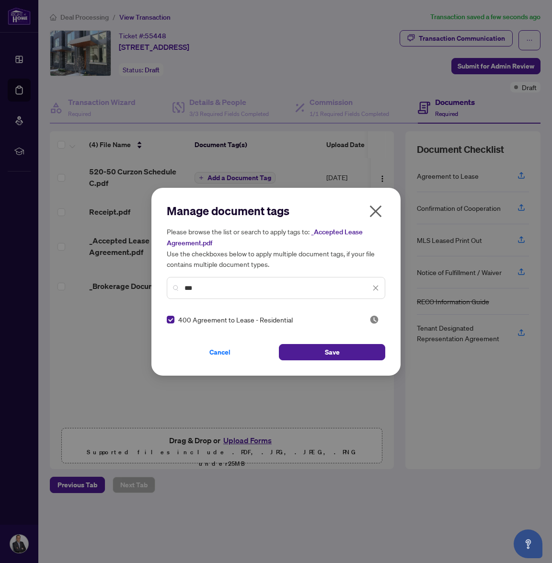
click at [294, 288] on input "***" at bounding box center [277, 288] width 186 height 11
type input "***"
click at [174, 318] on span at bounding box center [171, 320] width 8 height 8
click at [322, 358] on button "Save" at bounding box center [332, 352] width 106 height 16
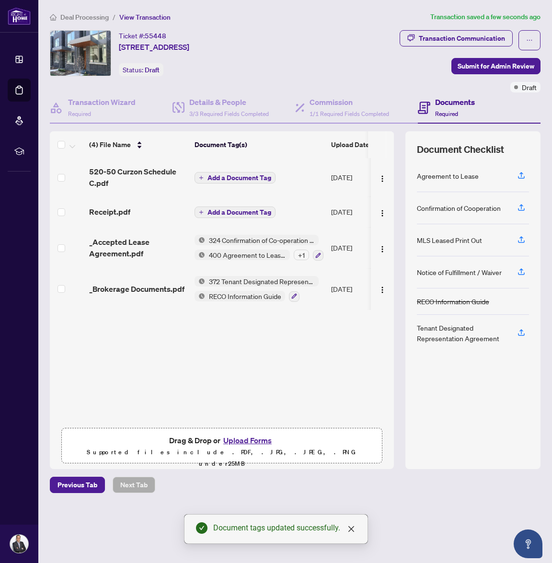
click at [230, 212] on span "Add a Document Tag" at bounding box center [239, 212] width 64 height 7
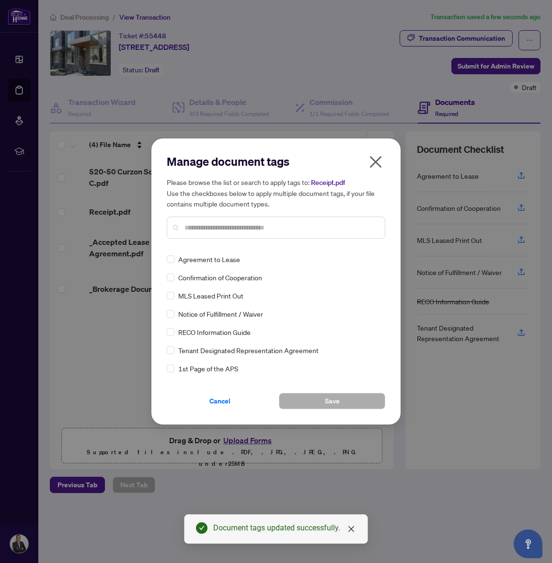
click at [225, 229] on input "text" at bounding box center [280, 227] width 192 height 11
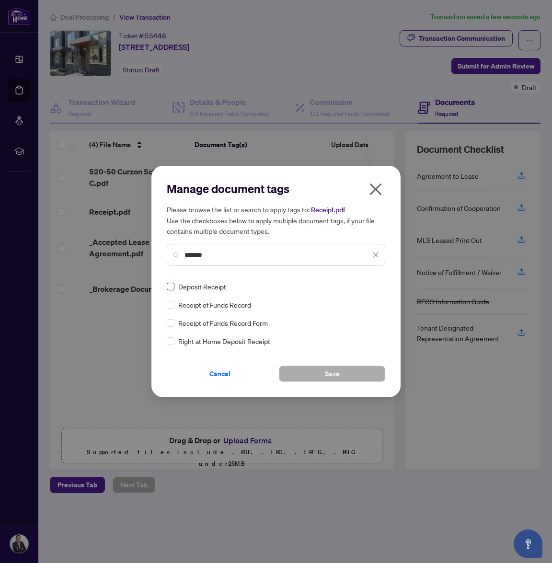
type input "*******"
click at [321, 378] on button "Save" at bounding box center [332, 373] width 106 height 16
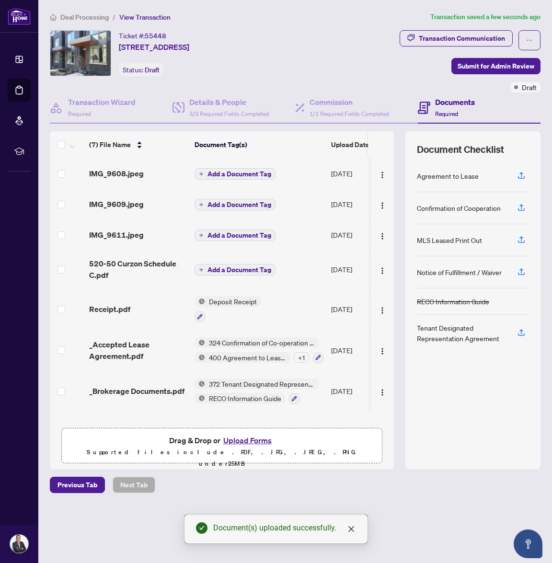
click at [229, 183] on td "Add a Document Tag" at bounding box center [259, 173] width 136 height 31
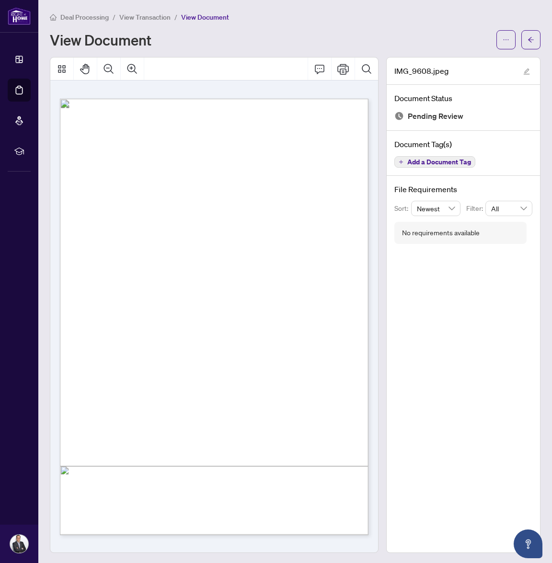
click at [455, 159] on span "Add a Document Tag" at bounding box center [439, 161] width 64 height 7
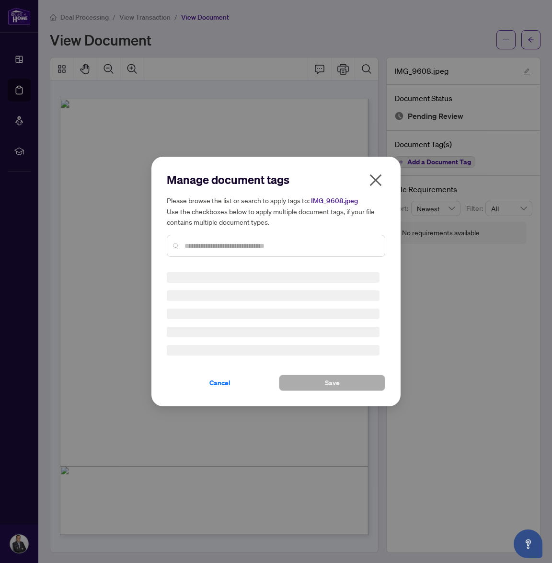
click at [271, 245] on input "text" at bounding box center [280, 245] width 192 height 11
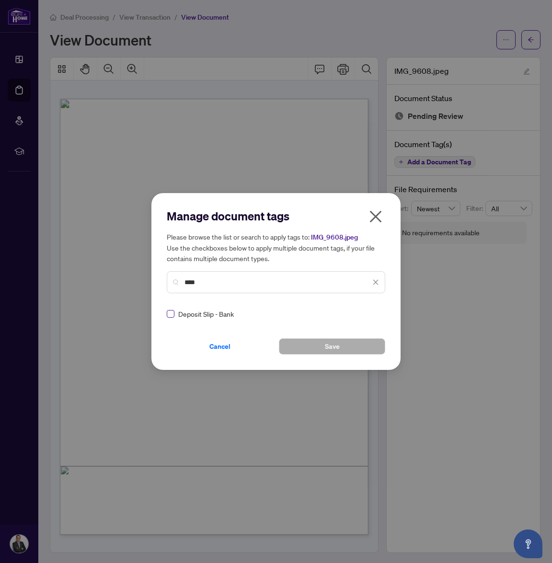
type input "****"
click at [311, 341] on button "Save" at bounding box center [332, 346] width 106 height 16
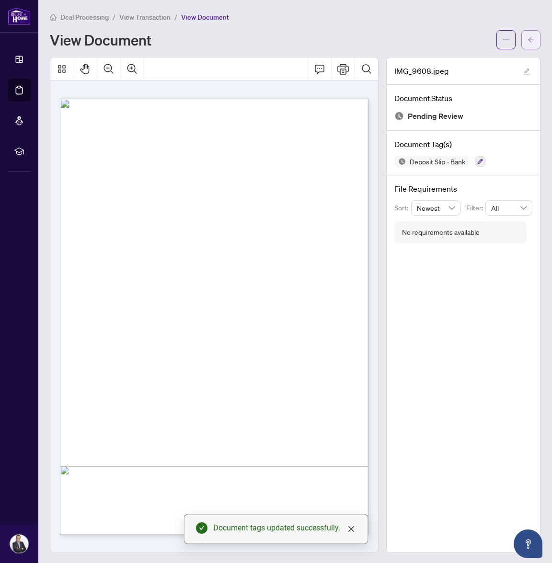
click at [525, 39] on button "button" at bounding box center [530, 39] width 19 height 19
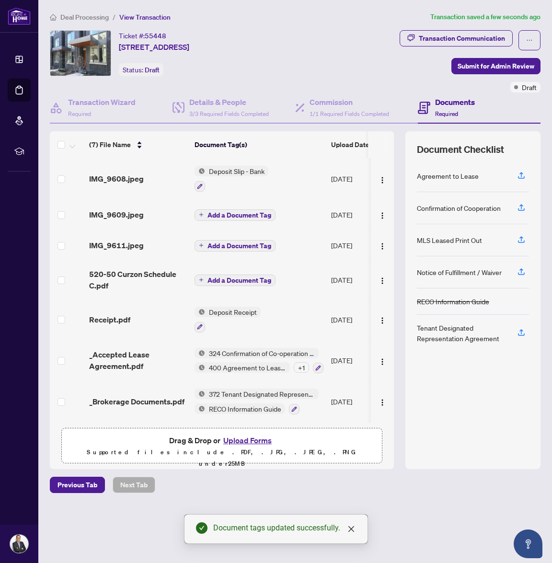
click at [138, 212] on span "IMG_9609.jpeg" at bounding box center [116, 214] width 55 height 11
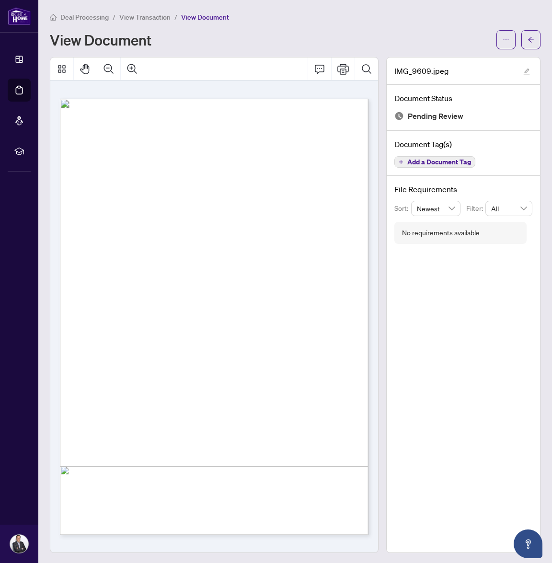
click at [431, 160] on span "Add a Document Tag" at bounding box center [439, 161] width 64 height 7
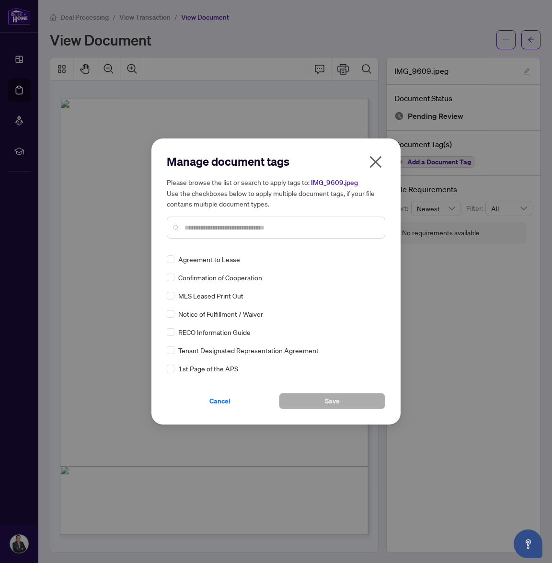
click at [274, 230] on input "text" at bounding box center [280, 227] width 192 height 11
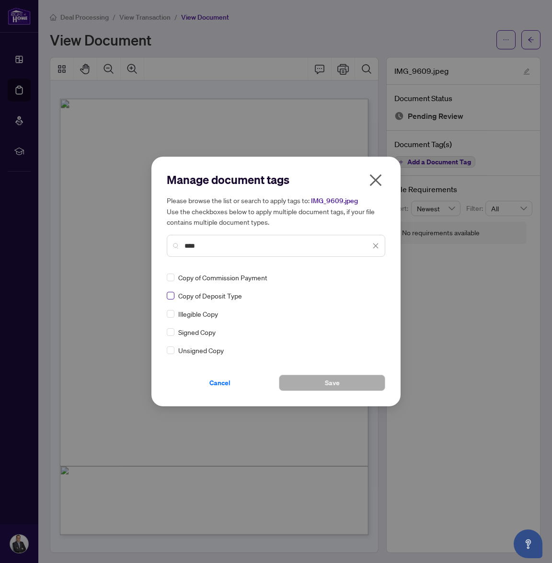
type input "****"
click at [354, 385] on button "Save" at bounding box center [332, 382] width 106 height 16
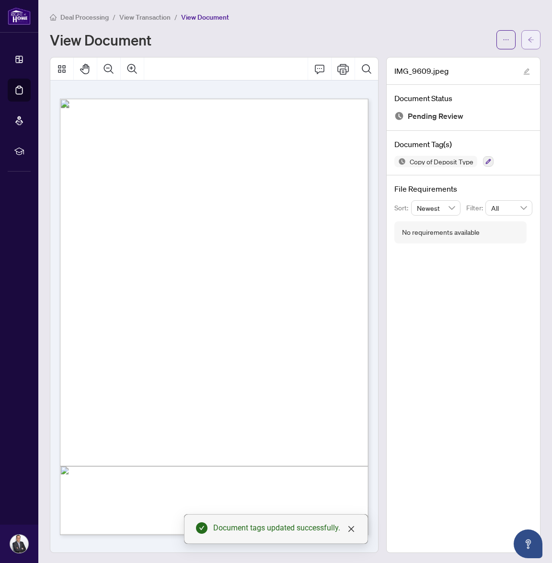
click at [531, 42] on icon "arrow-left" at bounding box center [530, 39] width 7 height 7
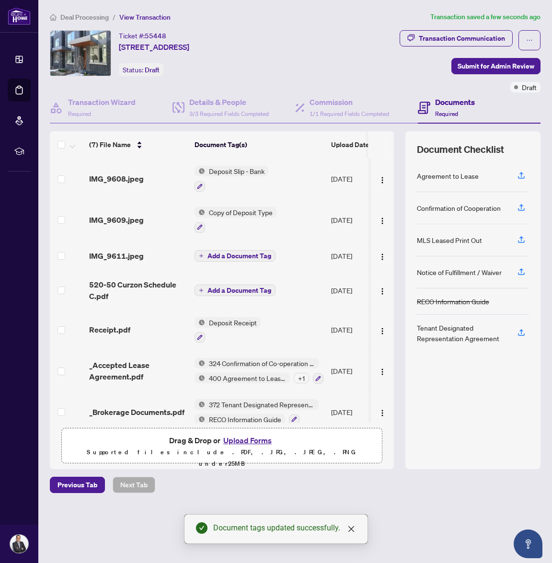
click at [142, 253] on span "IMG_9611.jpeg" at bounding box center [116, 255] width 55 height 11
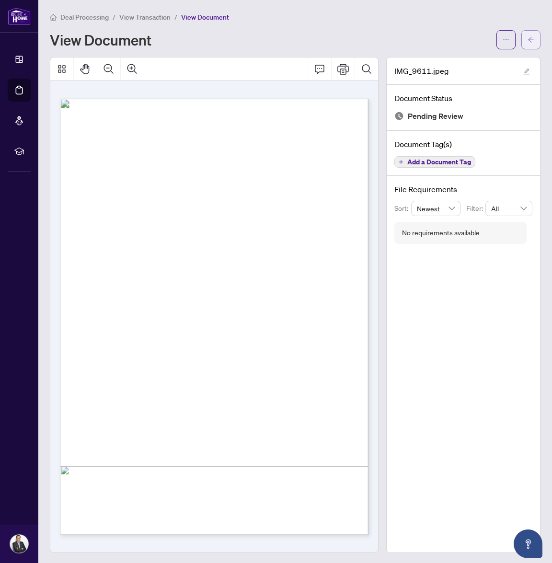
click at [527, 41] on button "button" at bounding box center [530, 39] width 19 height 19
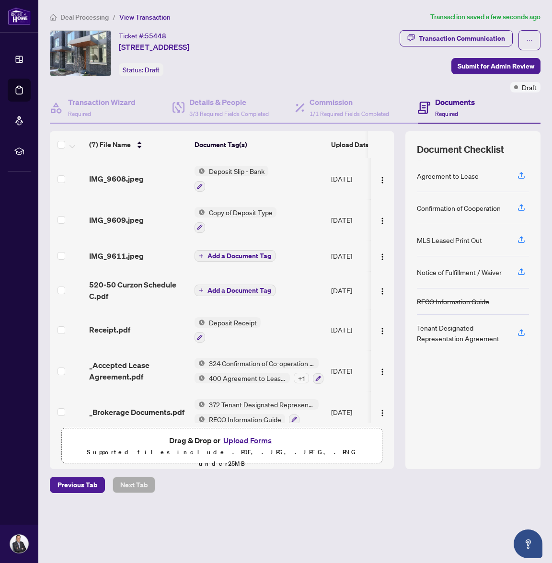
click at [205, 257] on button "Add a Document Tag" at bounding box center [234, 255] width 81 height 11
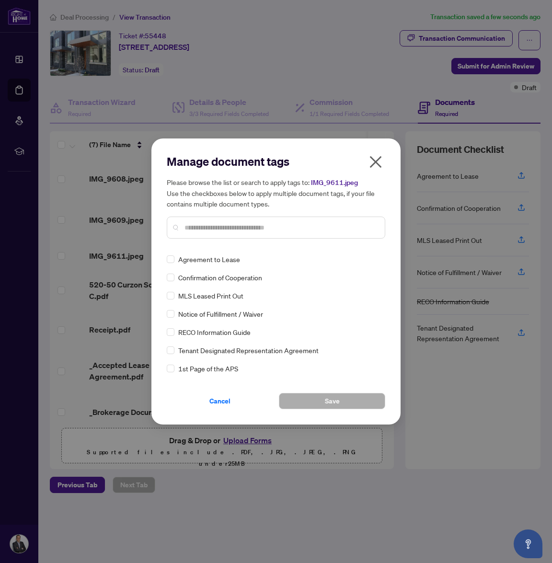
click at [252, 231] on input "text" at bounding box center [280, 227] width 192 height 11
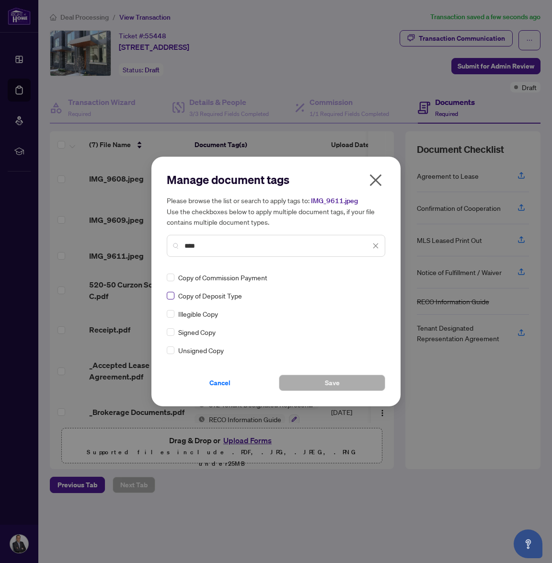
type input "****"
click at [173, 295] on span at bounding box center [171, 296] width 8 height 8
click at [341, 389] on button "Save" at bounding box center [332, 382] width 106 height 16
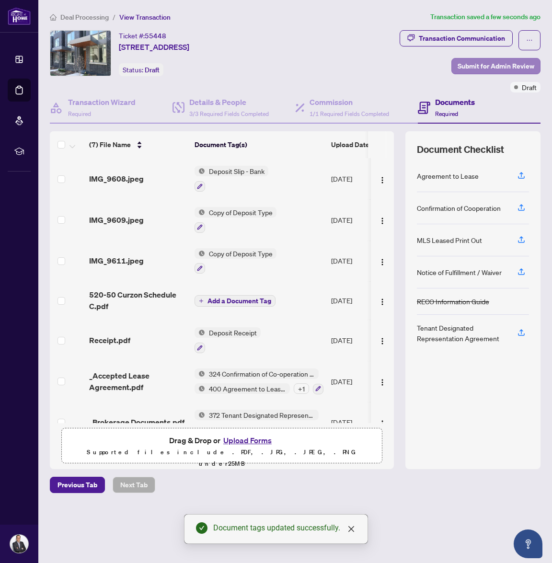
click at [505, 67] on span "Submit for Admin Review" at bounding box center [495, 65] width 77 height 15
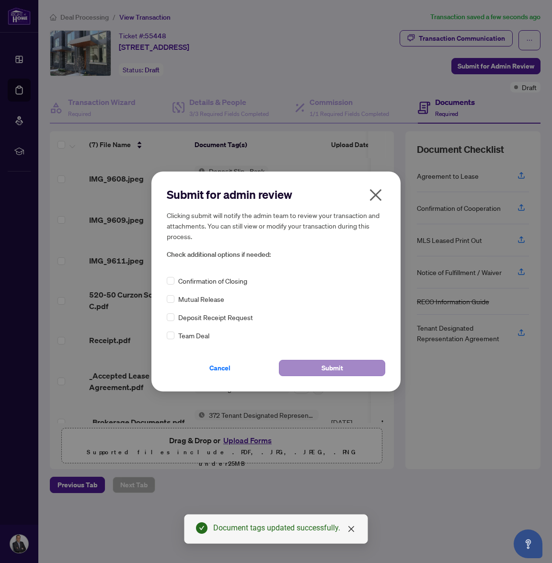
click at [321, 362] on span "Submit" at bounding box center [332, 367] width 22 height 15
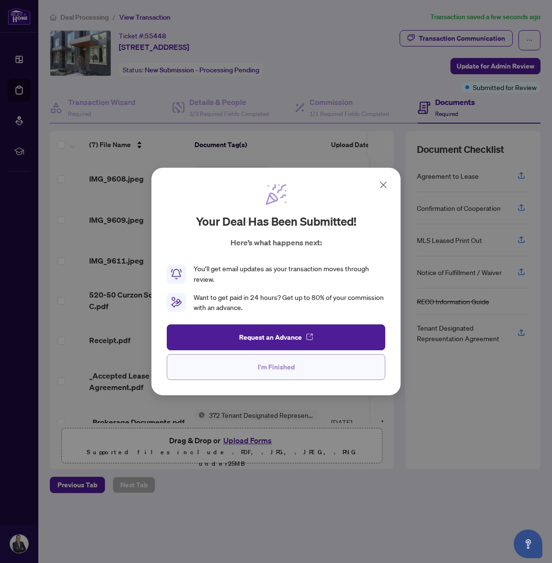
click at [266, 366] on span "I'm Finished" at bounding box center [276, 366] width 37 height 15
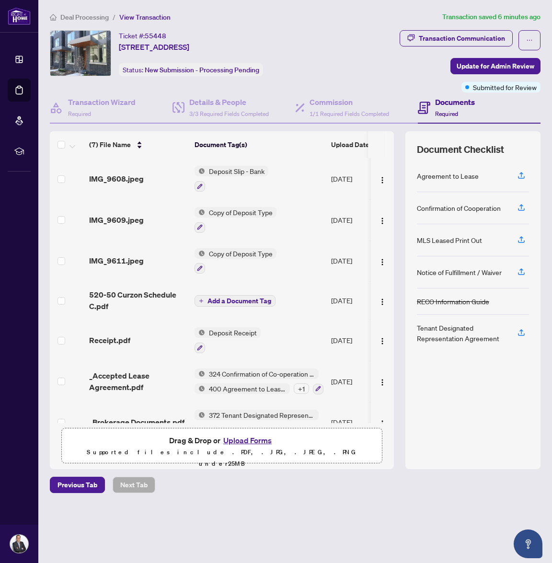
click at [85, 17] on span "Deal Processing" at bounding box center [84, 17] width 48 height 9
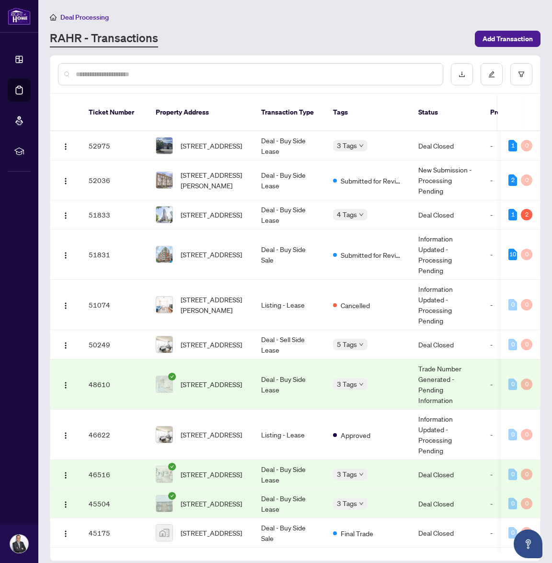
scroll to position [346, 0]
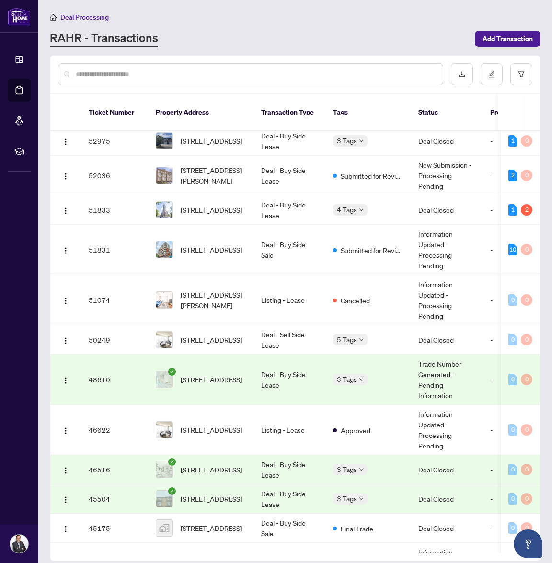
click at [391, 378] on td "3 Tags" at bounding box center [367, 379] width 85 height 50
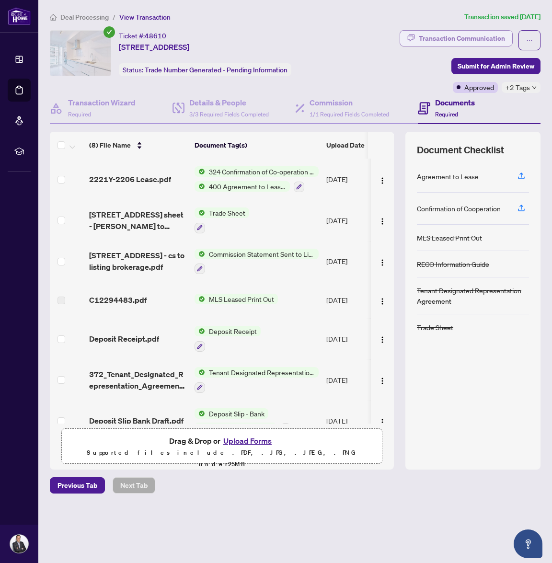
click at [487, 31] on div "Transaction Communication" at bounding box center [461, 38] width 86 height 15
type textarea "**********"
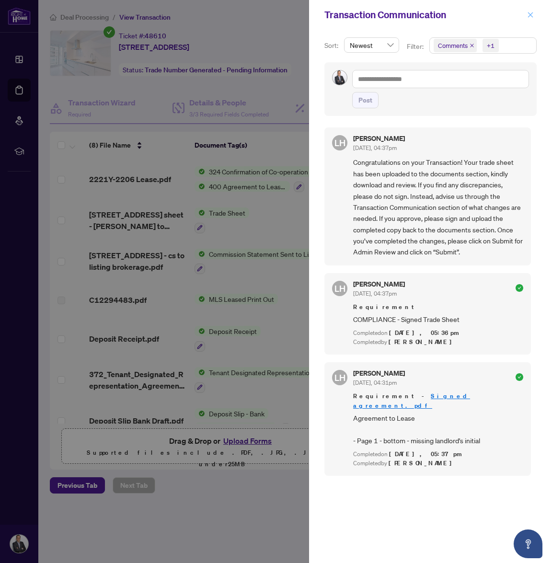
click at [532, 17] on icon "close" at bounding box center [530, 14] width 5 height 5
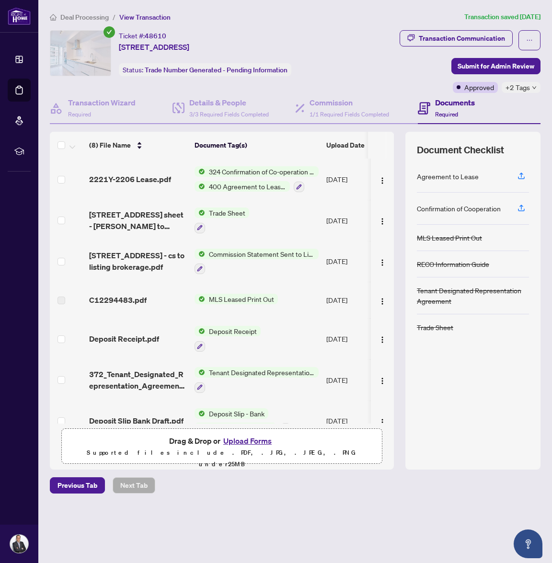
click at [183, 178] on div "2221Y-2206 Lease.pdf" at bounding box center [138, 178] width 98 height 11
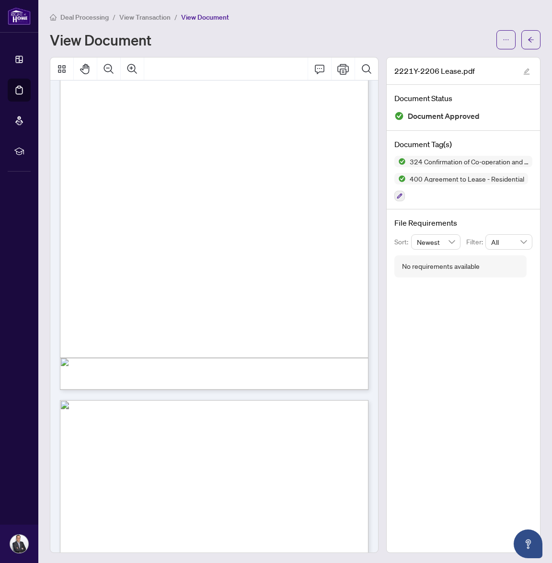
scroll to position [59, 0]
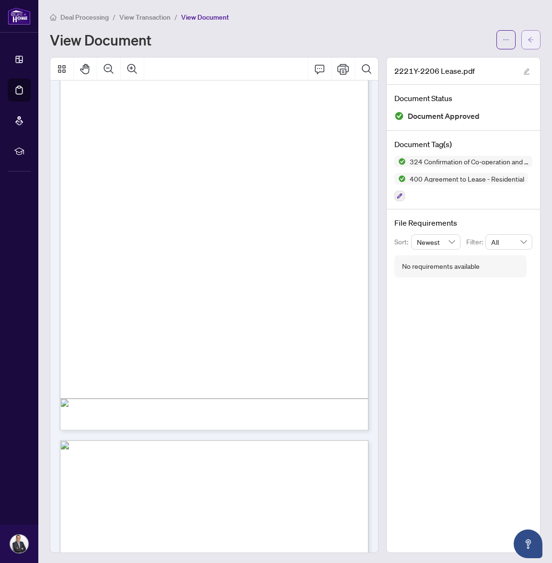
click at [536, 43] on button "button" at bounding box center [530, 39] width 19 height 19
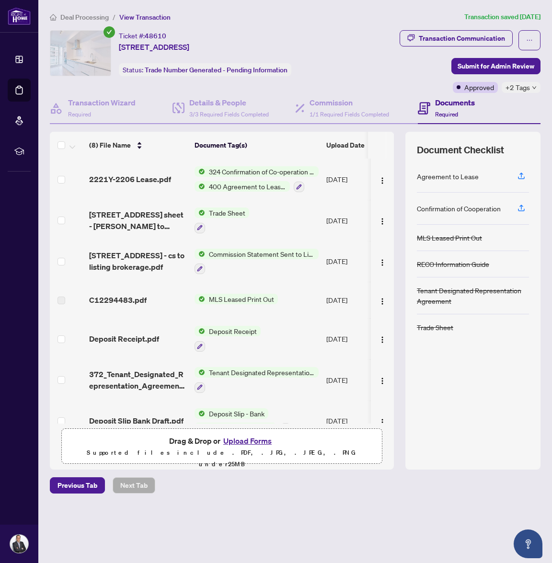
click at [91, 17] on span "Deal Processing" at bounding box center [84, 17] width 48 height 9
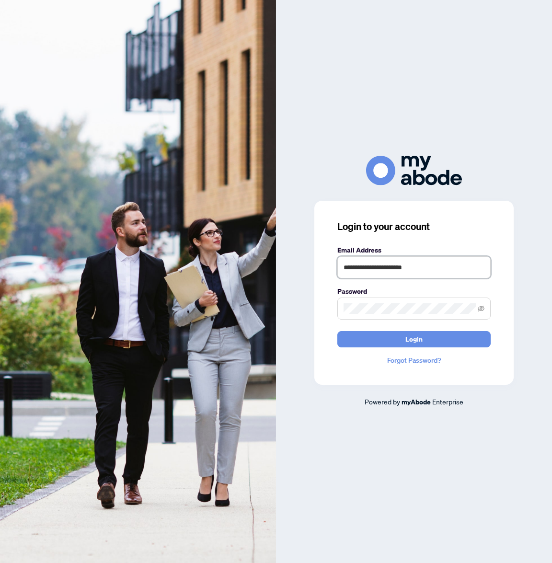
type input "**********"
click at [414, 339] on button "Login" at bounding box center [413, 339] width 153 height 16
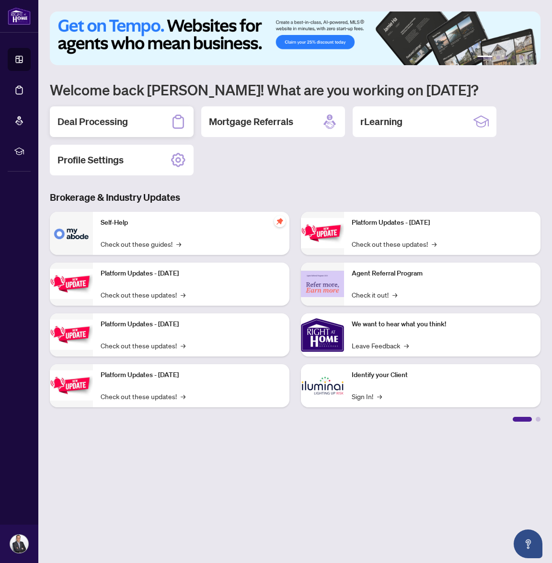
click at [125, 107] on div "Deal Processing" at bounding box center [122, 121] width 144 height 31
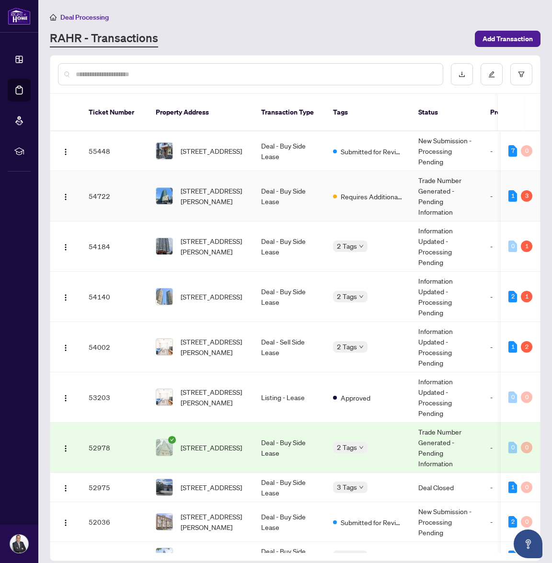
click at [250, 203] on td "[STREET_ADDRESS][PERSON_NAME]" at bounding box center [200, 196] width 105 height 50
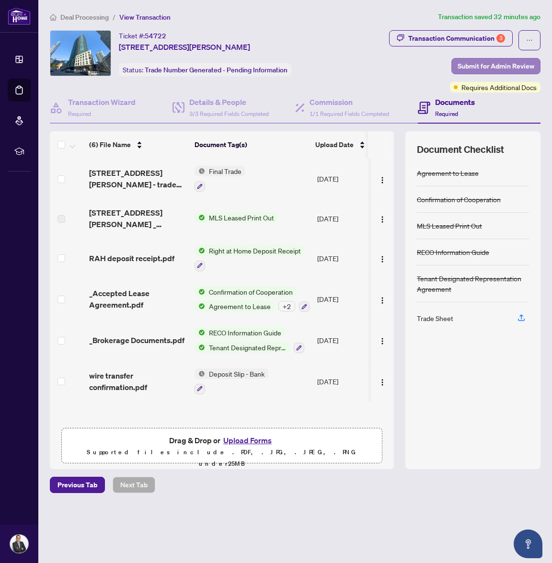
click at [513, 64] on span "Submit for Admin Review" at bounding box center [495, 65] width 77 height 15
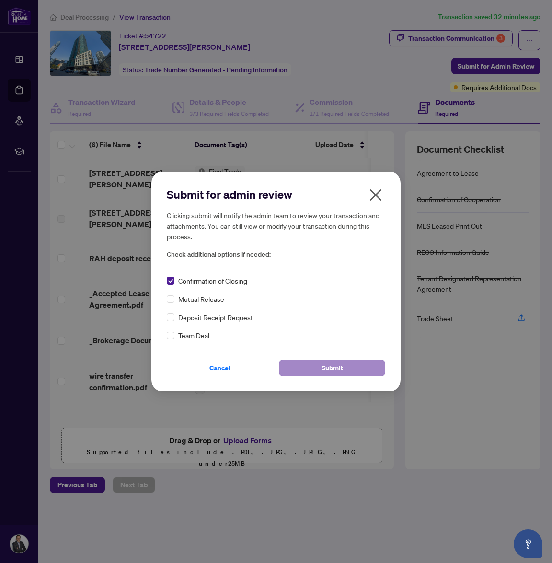
click at [342, 371] on span "Submit" at bounding box center [332, 367] width 22 height 15
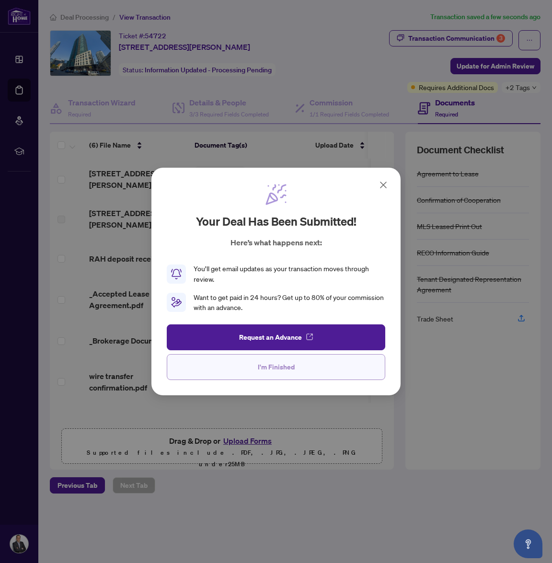
click at [274, 366] on span "I'm Finished" at bounding box center [276, 366] width 37 height 15
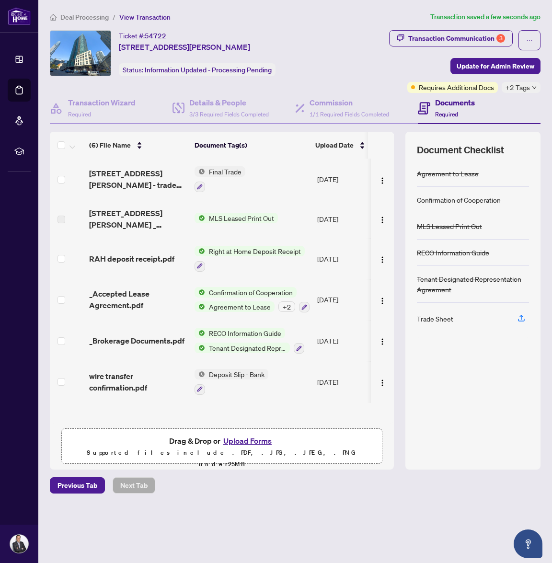
click at [95, 14] on span "Deal Processing" at bounding box center [84, 17] width 48 height 9
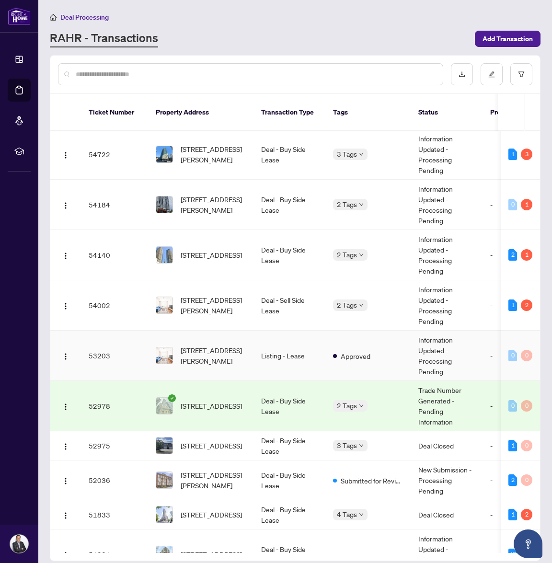
scroll to position [52, 0]
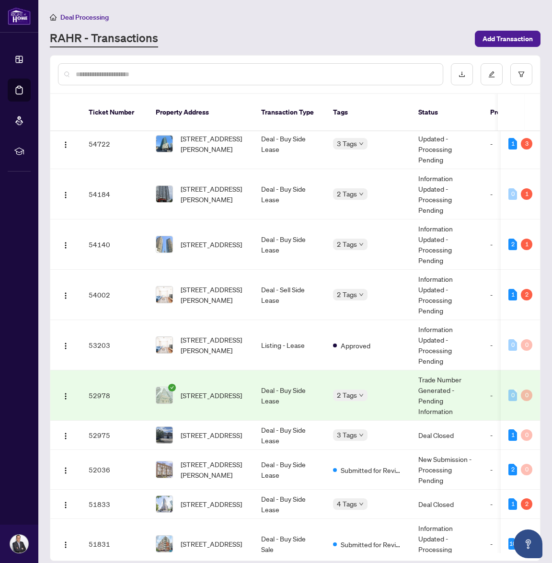
click at [375, 402] on td "2 Tags" at bounding box center [367, 395] width 85 height 50
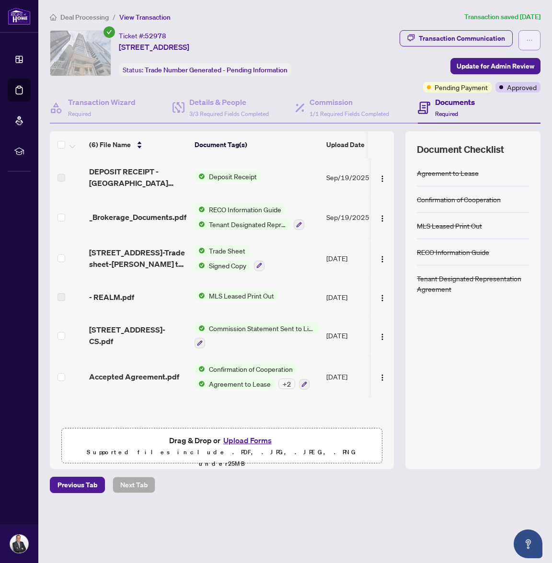
click at [532, 37] on icon "ellipsis" at bounding box center [529, 40] width 7 height 7
click at [397, 51] on div "Transaction Communication Update for Admin Review Pending Payment Approved" at bounding box center [443, 61] width 193 height 62
drag, startPoint x: 490, startPoint y: 71, endPoint x: 475, endPoint y: 68, distance: 16.2
click at [475, 68] on div "Approved" at bounding box center [489, 67] width 33 height 15
click at [459, 58] on span "Update for Admin Review" at bounding box center [495, 65] width 78 height 15
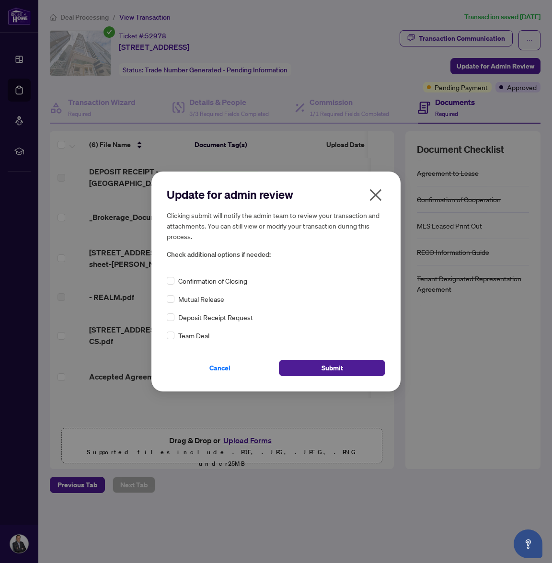
click at [194, 283] on span "Confirmation of Closing" at bounding box center [212, 280] width 69 height 11
click at [344, 364] on button "Submit" at bounding box center [332, 368] width 106 height 16
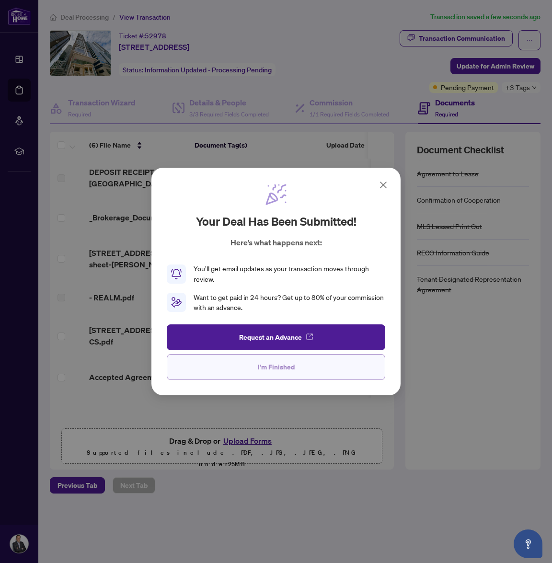
click at [279, 366] on span "I'm Finished" at bounding box center [276, 366] width 37 height 15
